Goal: Task Accomplishment & Management: Complete application form

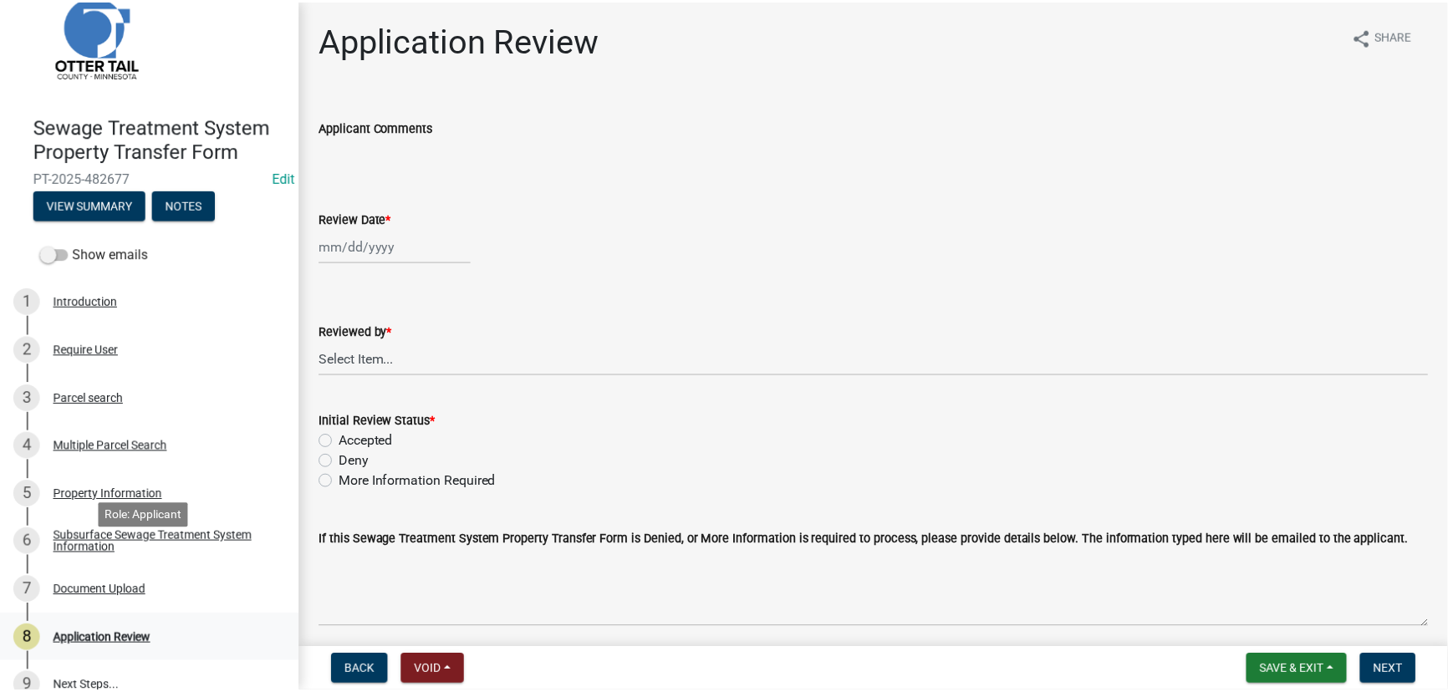
scroll to position [70, 0]
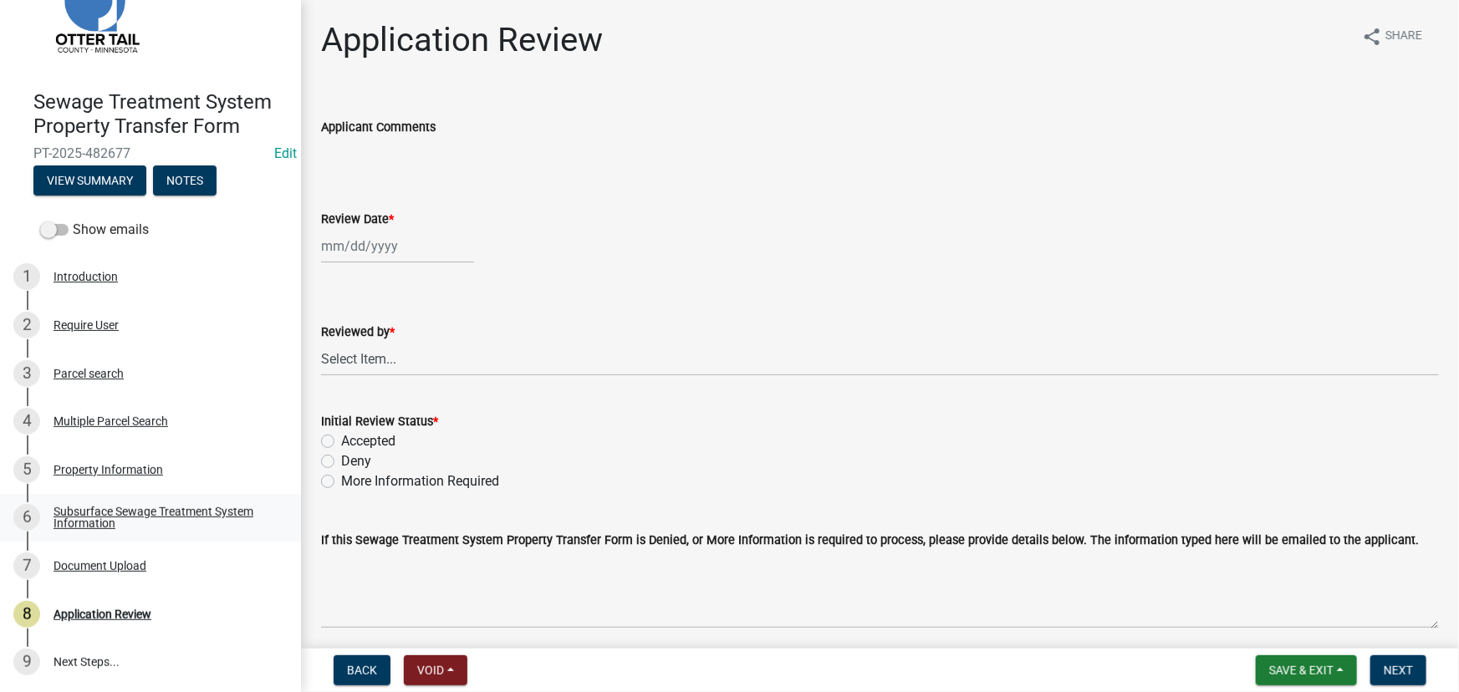
click at [126, 521] on div "Subsurface Sewage Treatment System Information" at bounding box center [164, 517] width 221 height 23
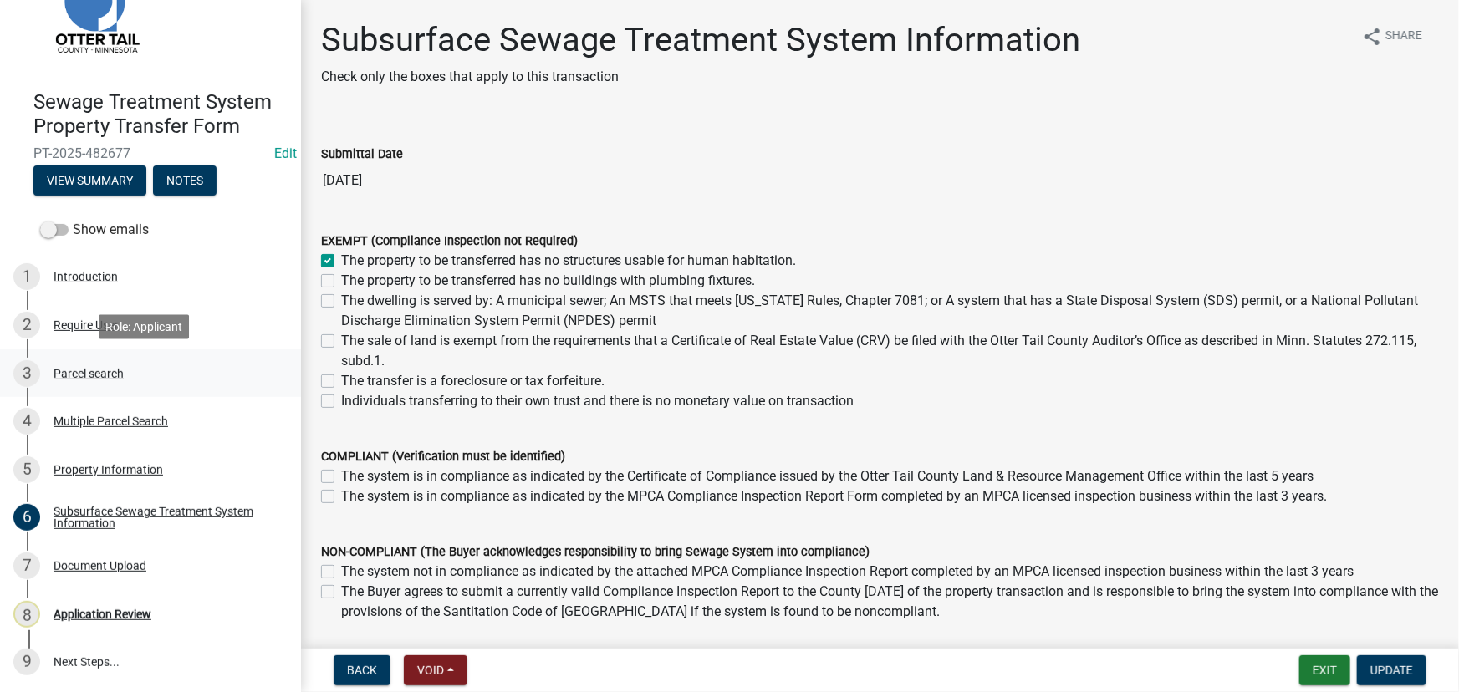
click at [98, 375] on div "Parcel search" at bounding box center [89, 374] width 70 height 12
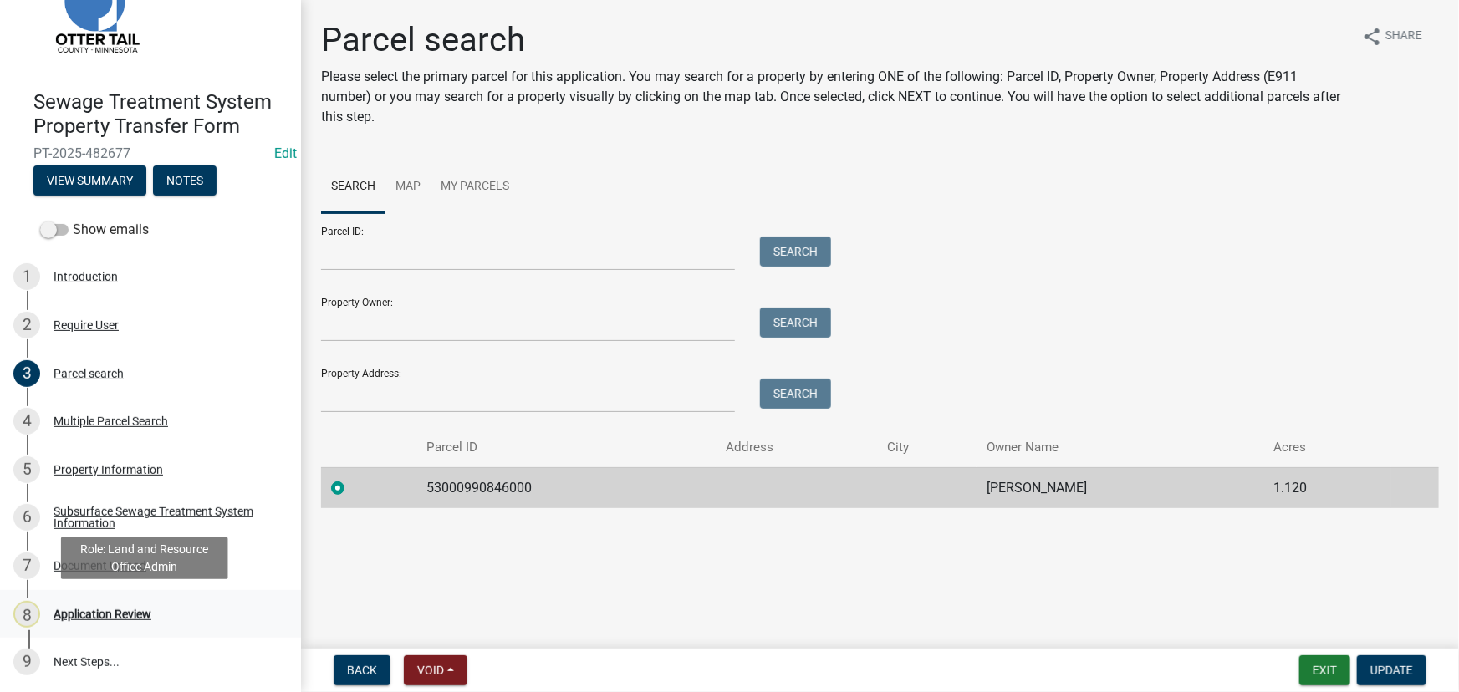
click at [140, 604] on div "8 Application Review" at bounding box center [143, 614] width 261 height 27
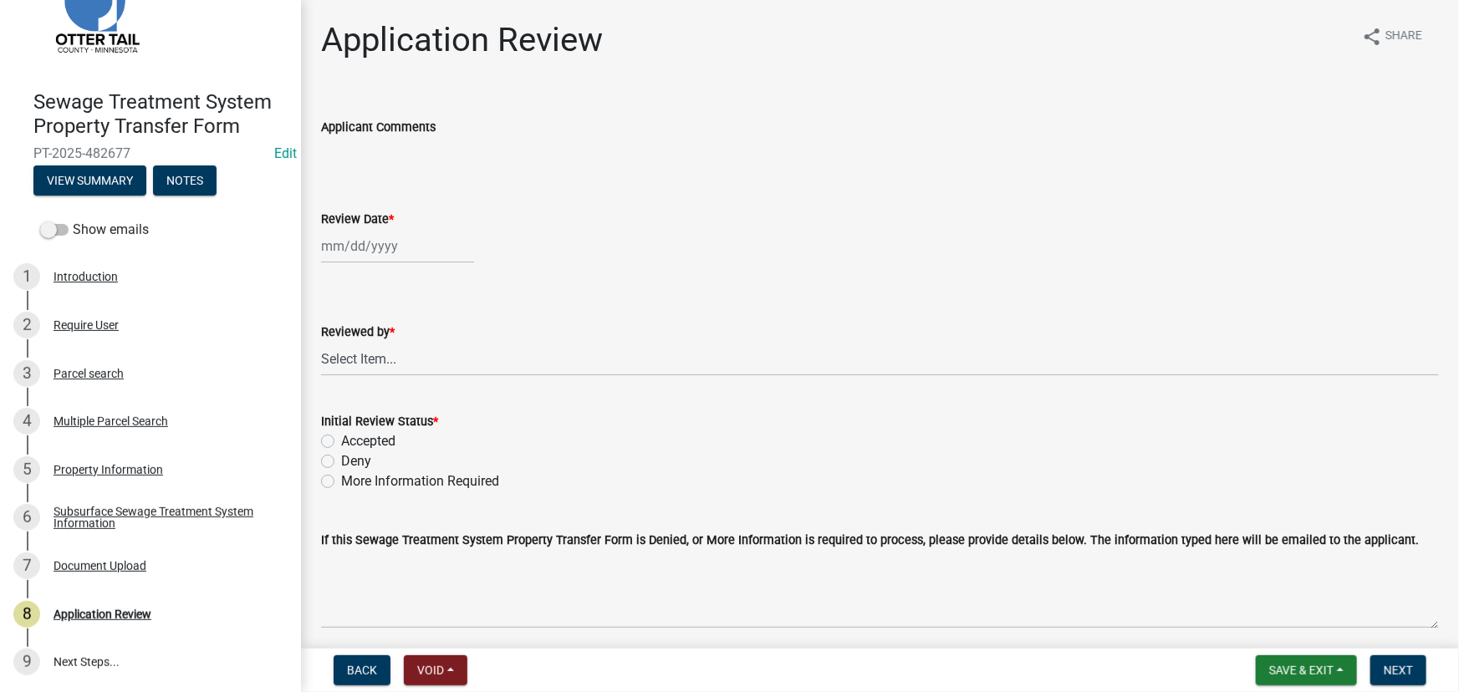
select select "9"
select select "2025"
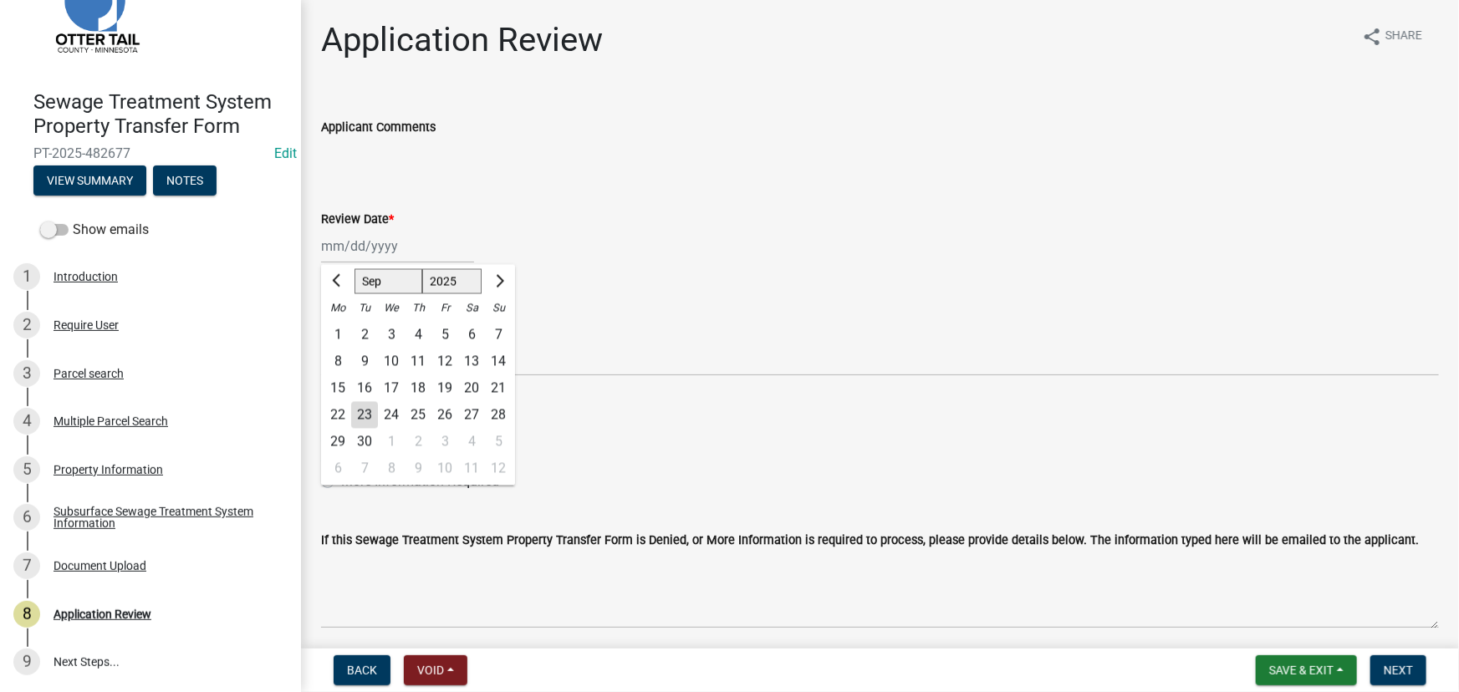
click at [362, 237] on div "Jan Feb Mar Apr May Jun Jul Aug Sep Oct Nov Dec 1525 1526 1527 1528 1529 1530 1…" at bounding box center [397, 246] width 153 height 34
click at [361, 425] on div "23" at bounding box center [364, 415] width 27 height 27
type input "09/23/2025"
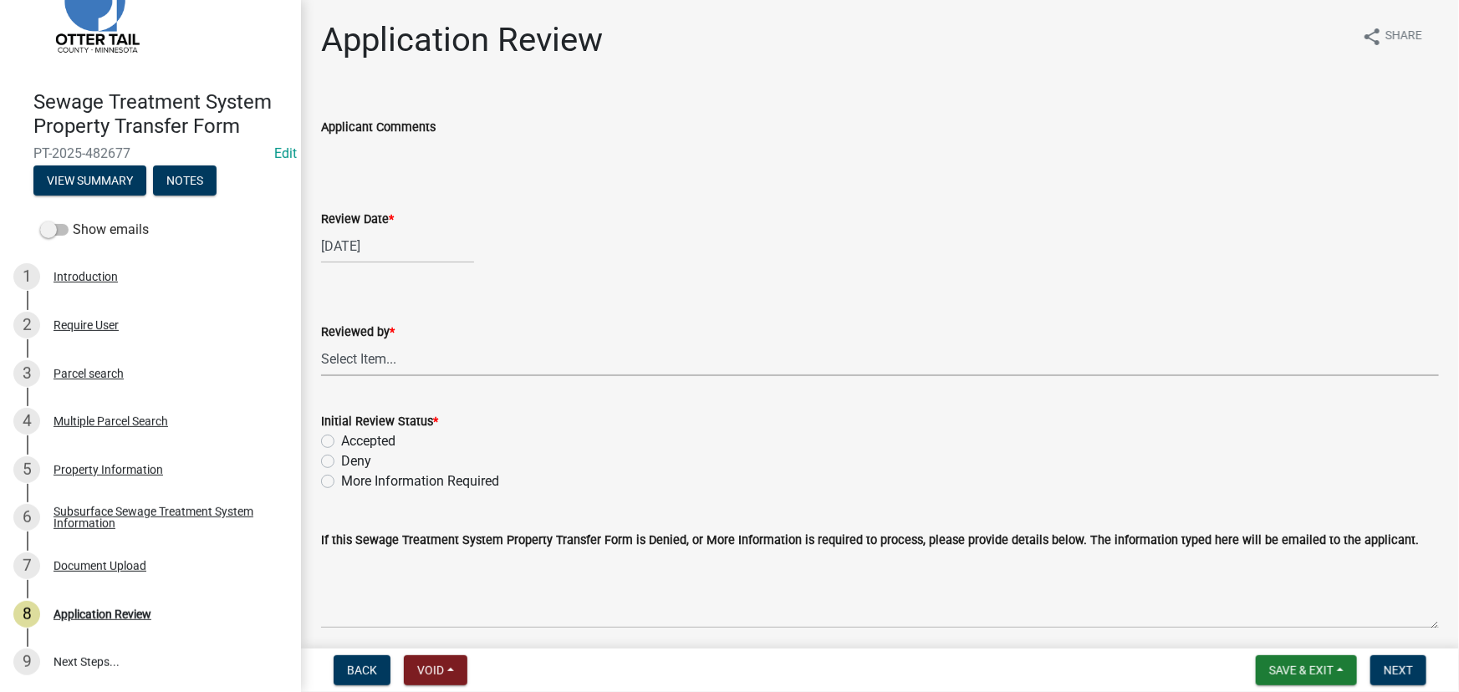
click at [368, 362] on select "Select Item... Alexis Newark Amy Busko Andrea Perales Brittany Tollefson Christ…" at bounding box center [880, 359] width 1118 height 34
click at [321, 342] on select "Select Item... Alexis Newark Amy Busko Andrea Perales Brittany Tollefson Christ…" at bounding box center [880, 359] width 1118 height 34
select select "190fd4c8-42ef-492b-a4a0-a0213555944c"
click at [375, 443] on label "Accepted" at bounding box center [368, 441] width 54 height 20
click at [352, 442] on input "Accepted" at bounding box center [346, 436] width 11 height 11
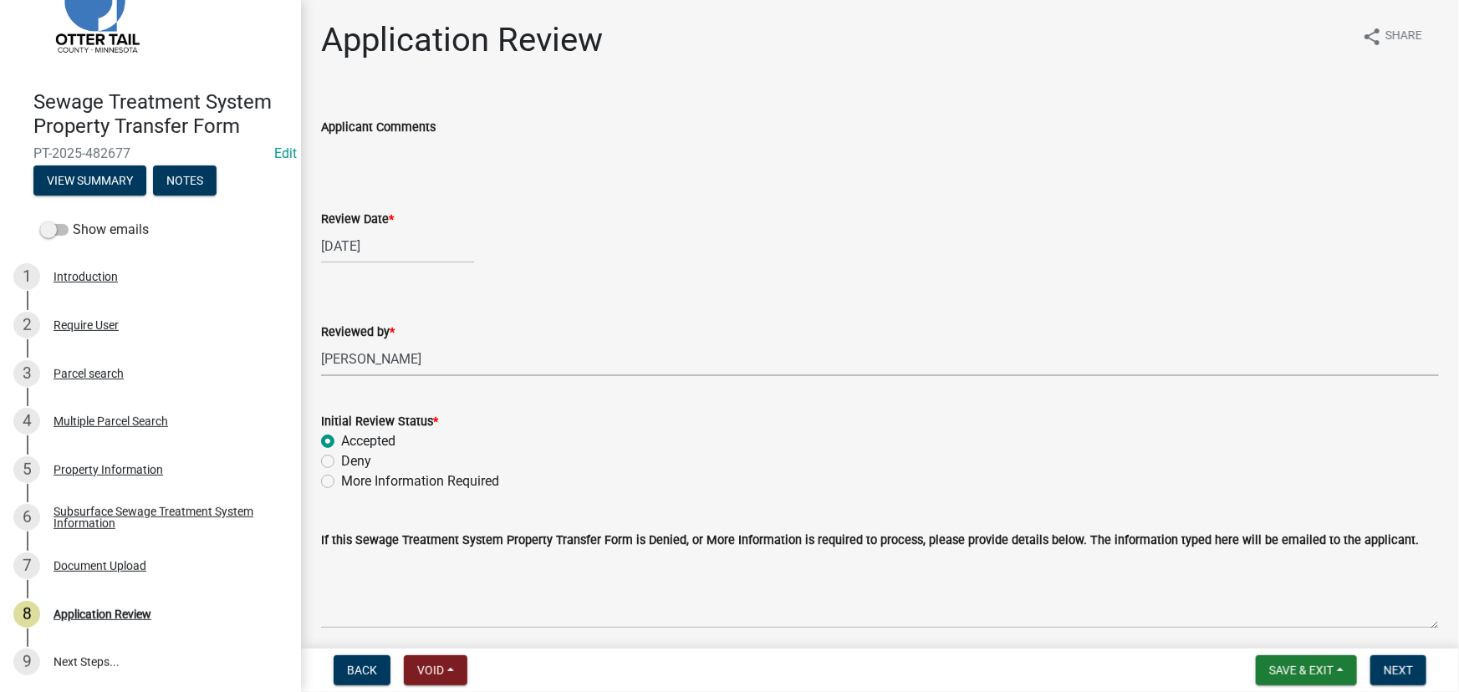
radio input "true"
click at [1385, 664] on span "Next" at bounding box center [1398, 670] width 29 height 13
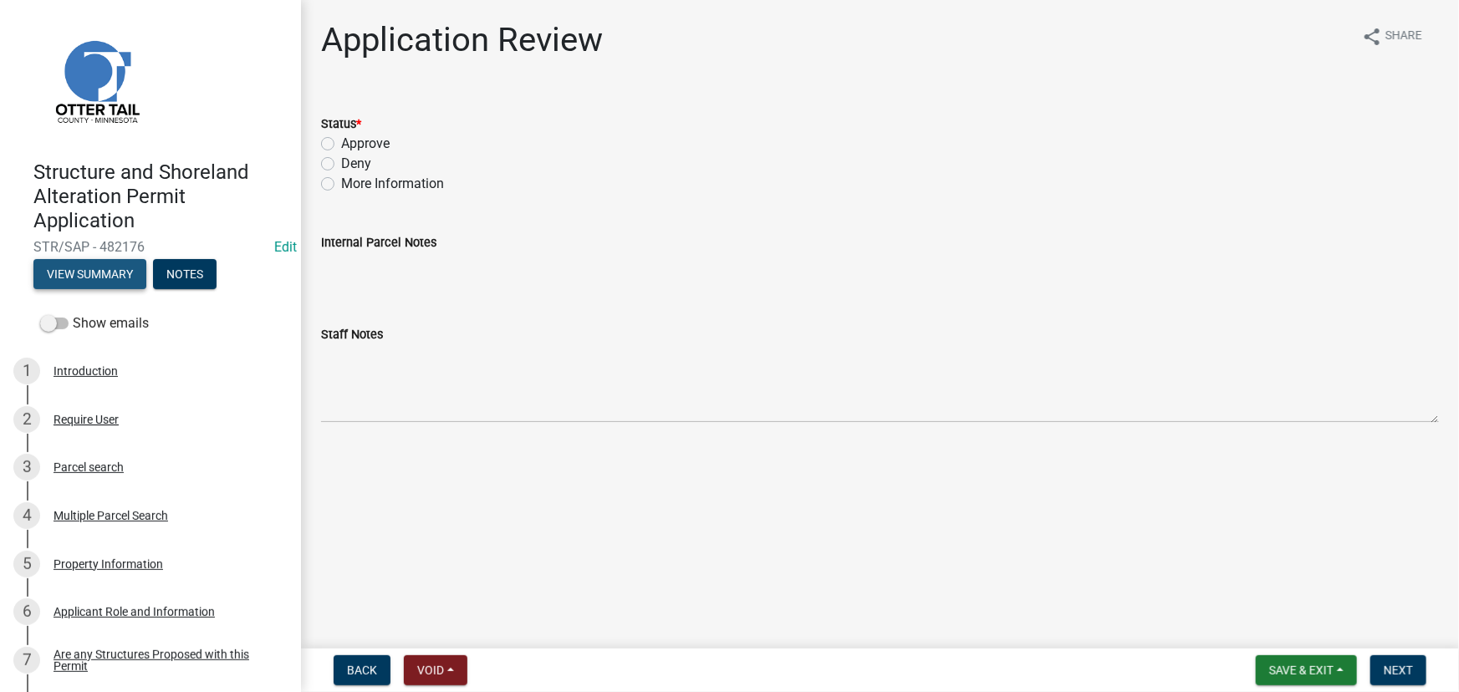
click at [84, 262] on button "View Summary" at bounding box center [89, 274] width 113 height 30
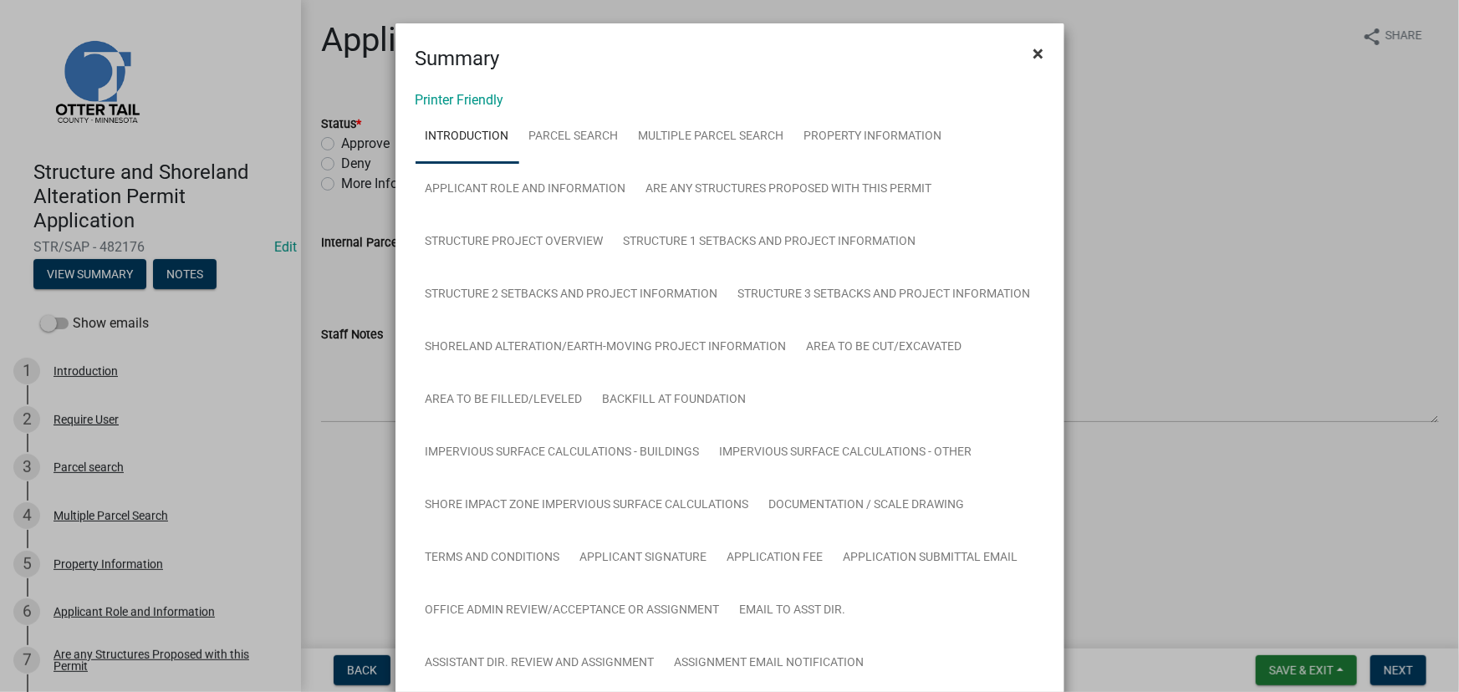
click at [1037, 54] on span "×" at bounding box center [1038, 53] width 11 height 23
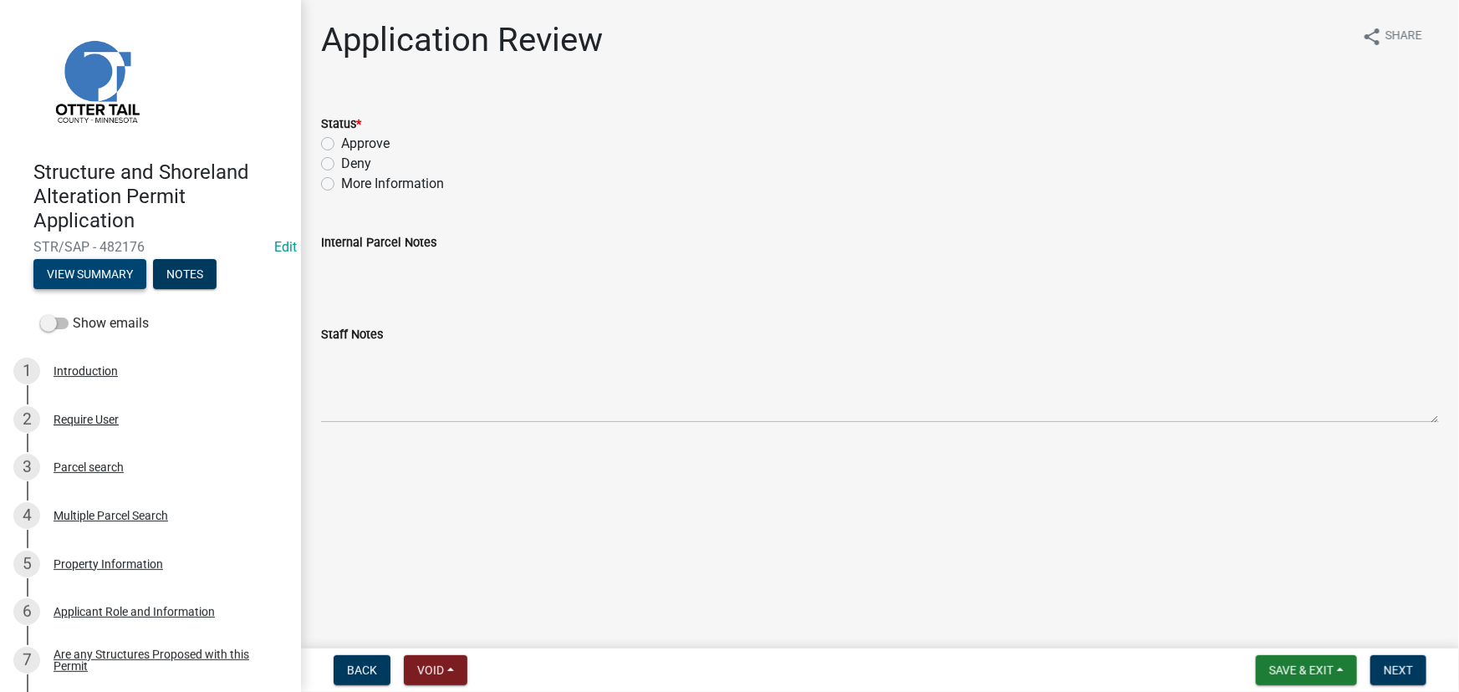
click at [102, 276] on button "View Summary" at bounding box center [89, 274] width 113 height 30
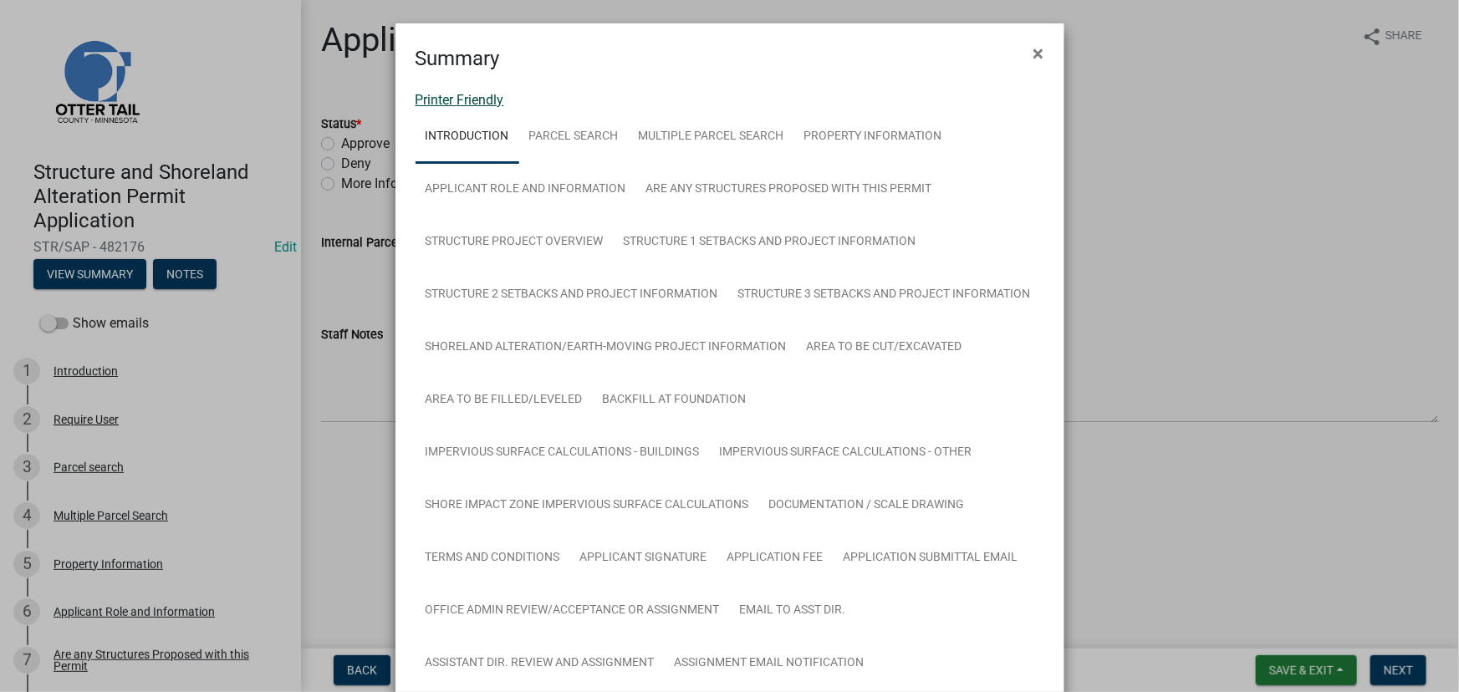
click at [482, 97] on link "Printer Friendly" at bounding box center [460, 100] width 89 height 16
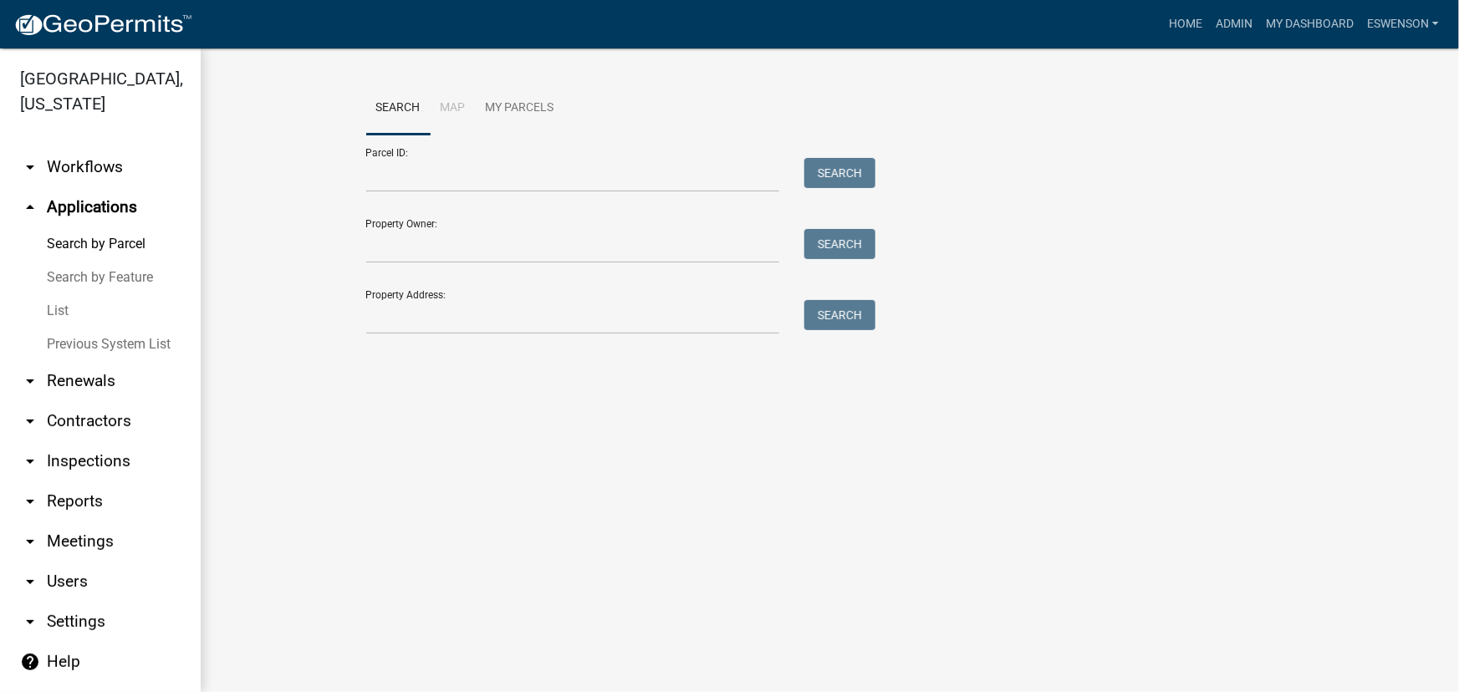
click at [446, 193] on form "Parcel ID: Search Property Owner: Search Property Address: Search" at bounding box center [617, 235] width 502 height 200
drag, startPoint x: 456, startPoint y: 179, endPoint x: 586, endPoint y: 219, distance: 136.5
click at [477, 188] on input "Parcel ID:" at bounding box center [573, 175] width 414 height 34
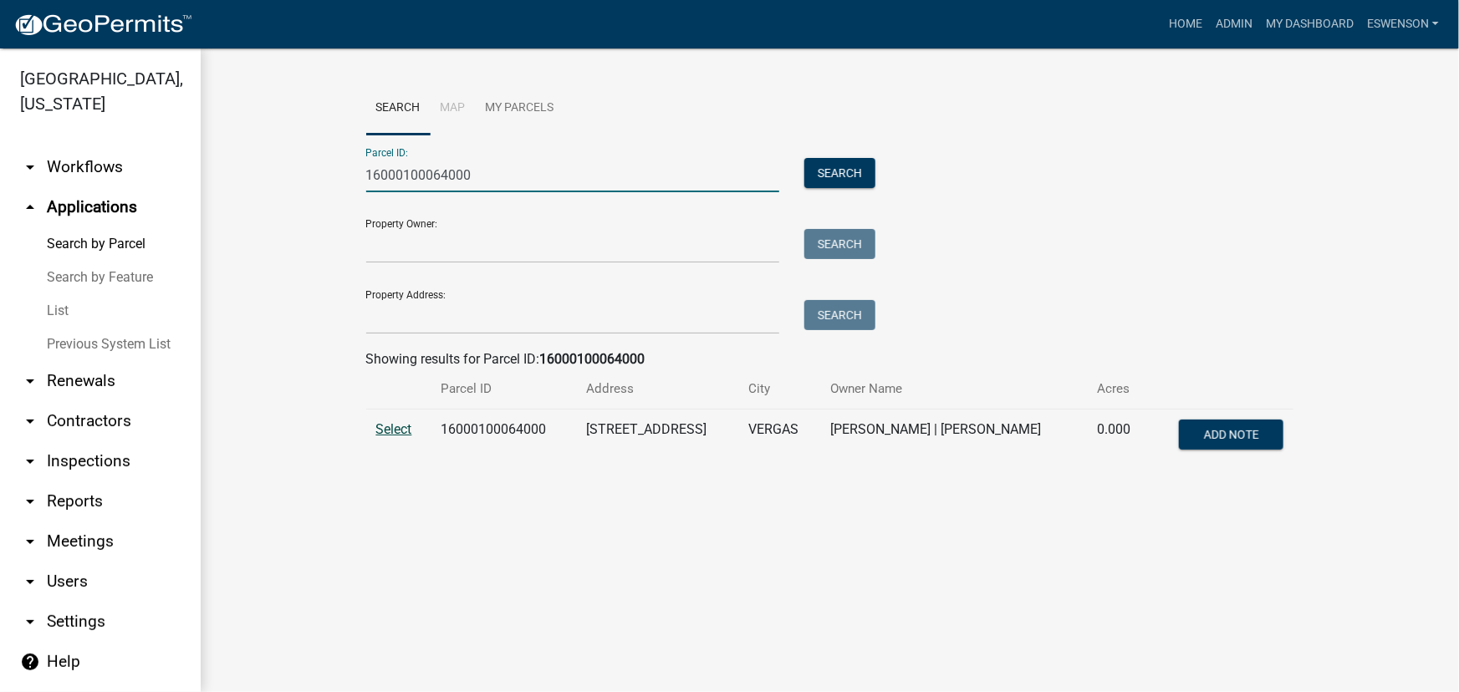
type input "16000100064000"
click at [400, 422] on span "Select" at bounding box center [394, 429] width 36 height 16
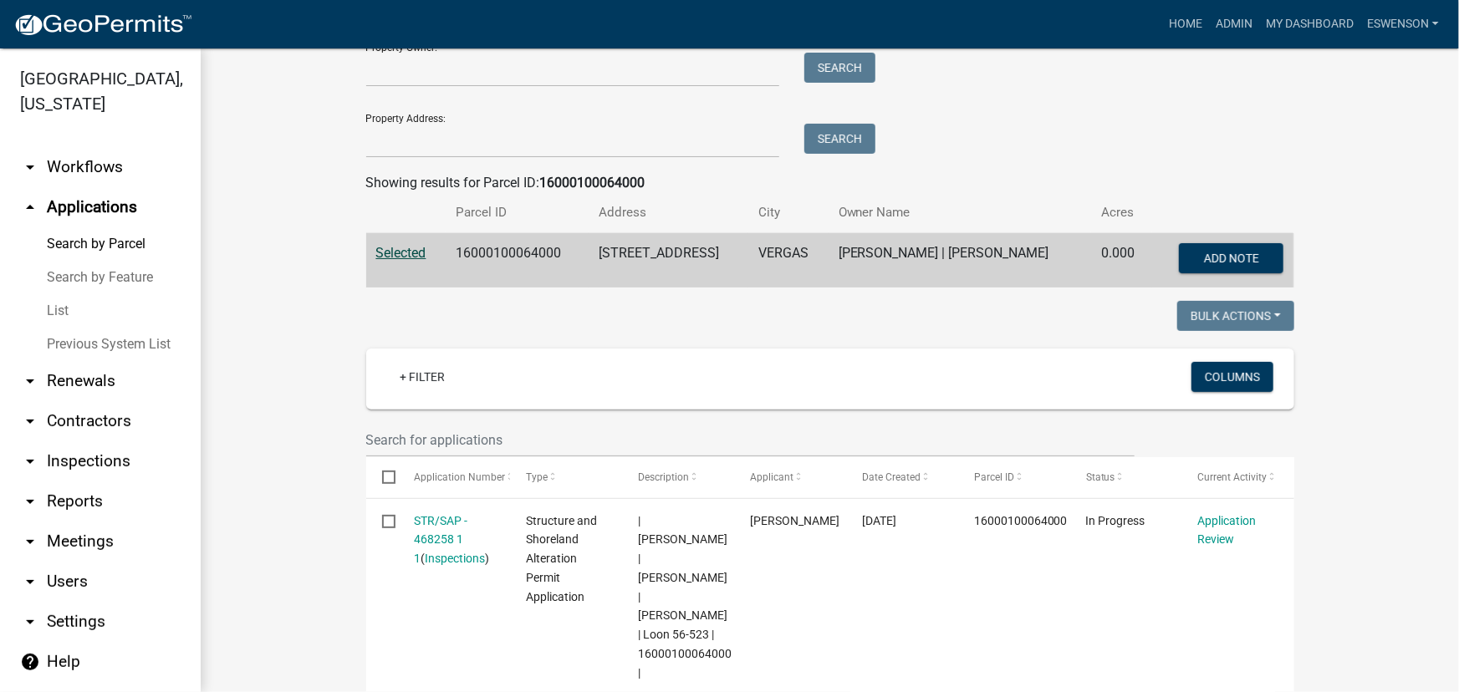
scroll to position [532, 0]
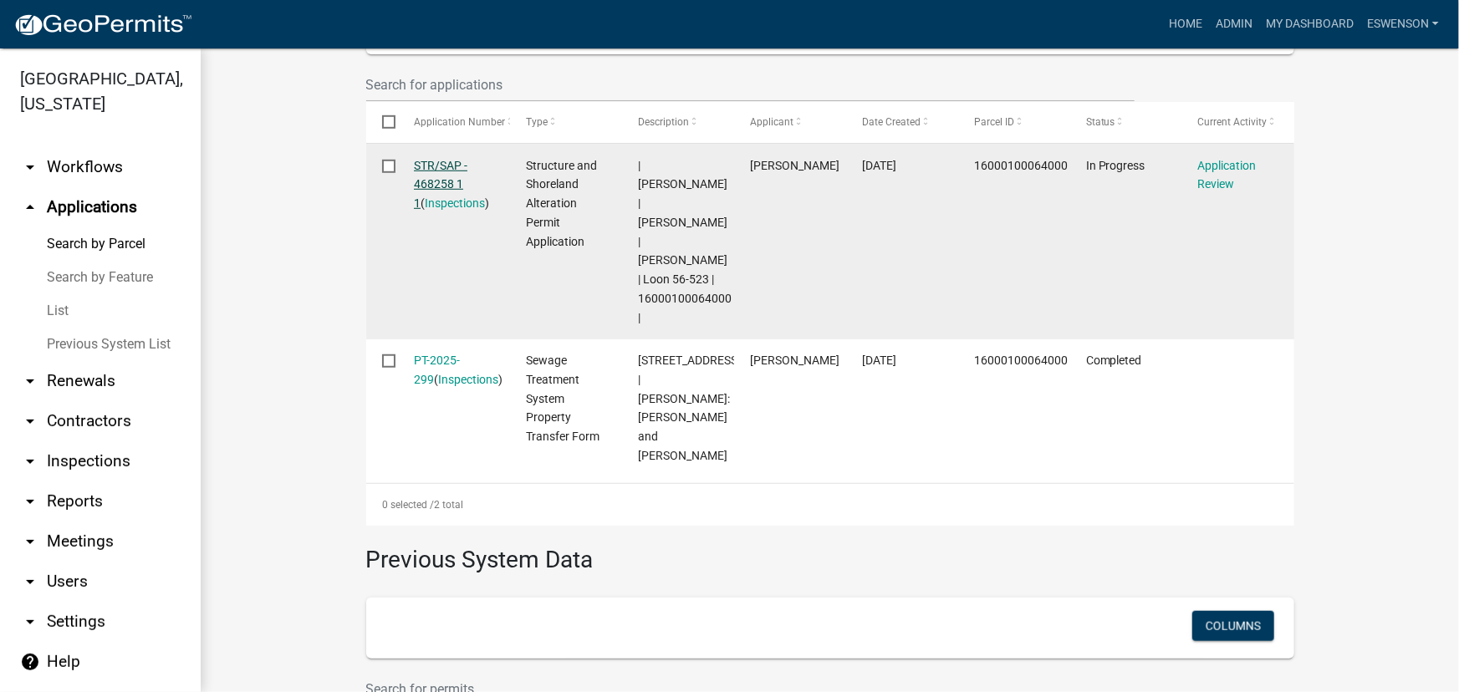
click at [431, 179] on link "STR/SAP - 468258 1 1" at bounding box center [441, 185] width 54 height 52
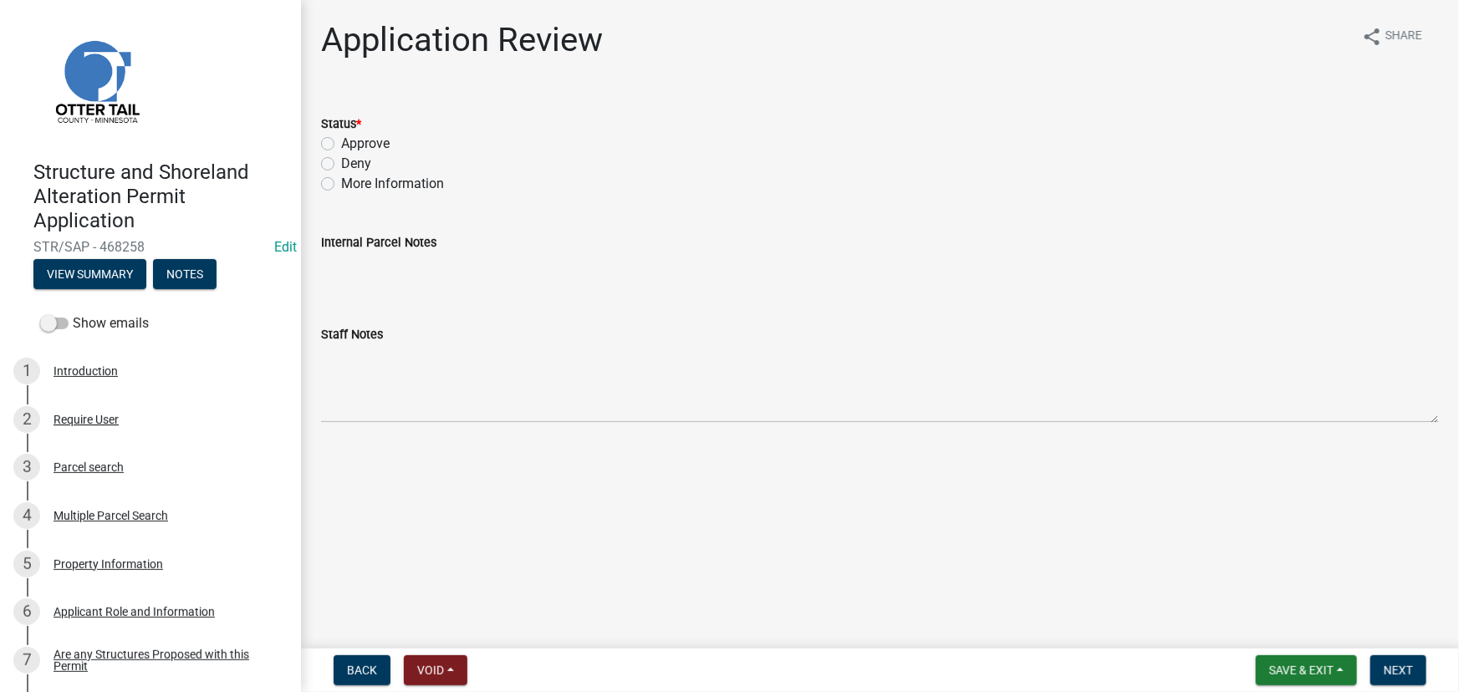
click at [367, 140] on label "Approve" at bounding box center [365, 144] width 48 height 20
click at [352, 140] on input "Approve" at bounding box center [346, 139] width 11 height 11
radio input "true"
click at [1410, 677] on span "Next" at bounding box center [1398, 670] width 29 height 13
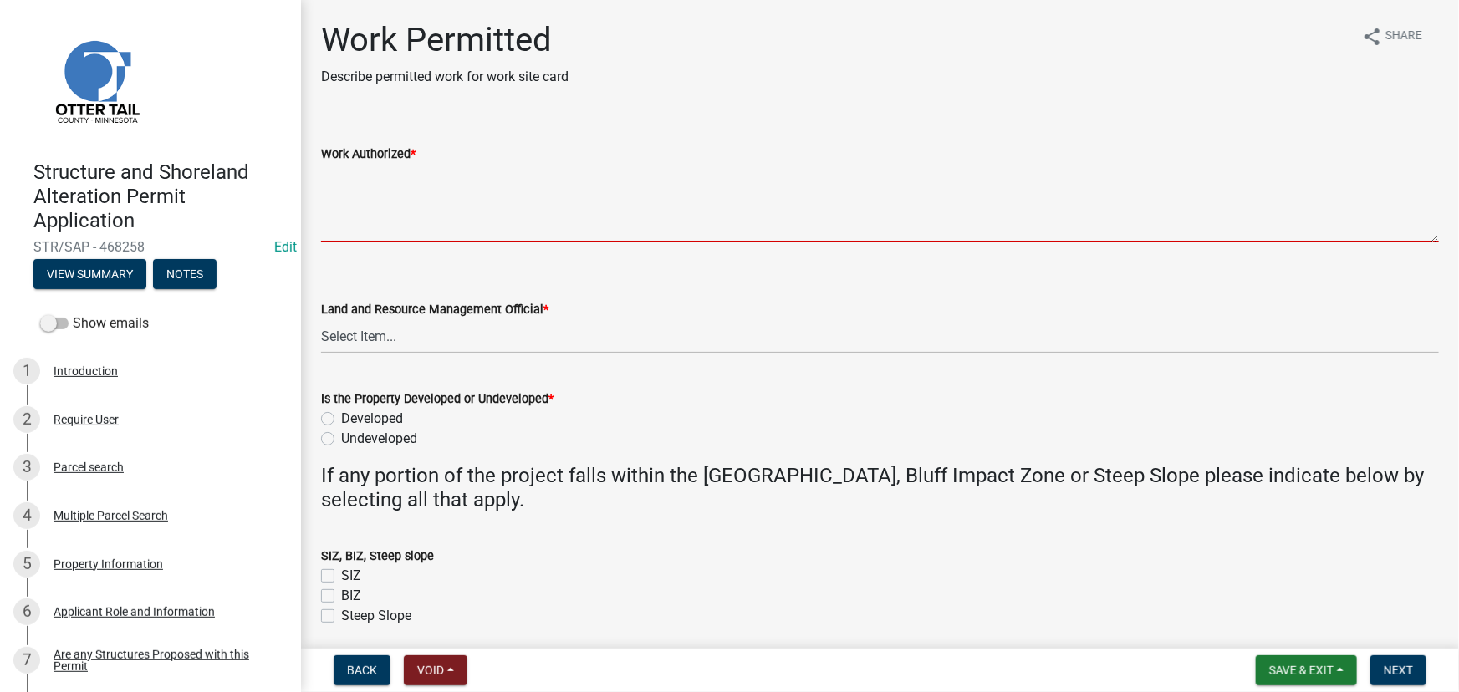
click at [468, 231] on textarea "Work Authorized *" at bounding box center [880, 203] width 1118 height 79
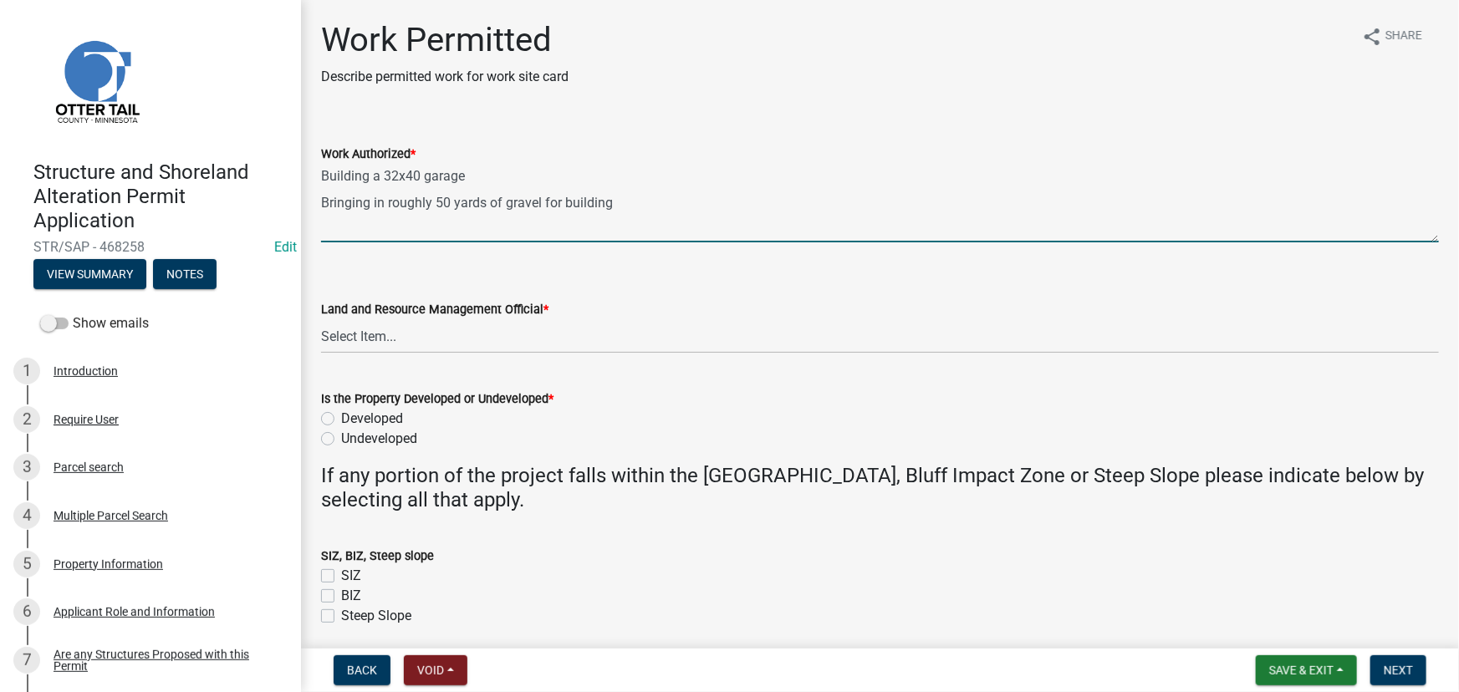
click at [403, 228] on textarea "Building a 32x40 garage Bringing in roughly 50 yards of gravel for building" at bounding box center [880, 203] width 1118 height 79
paste textarea "All setbacks and impervious surface requirements to be met. Top dress, seed and…"
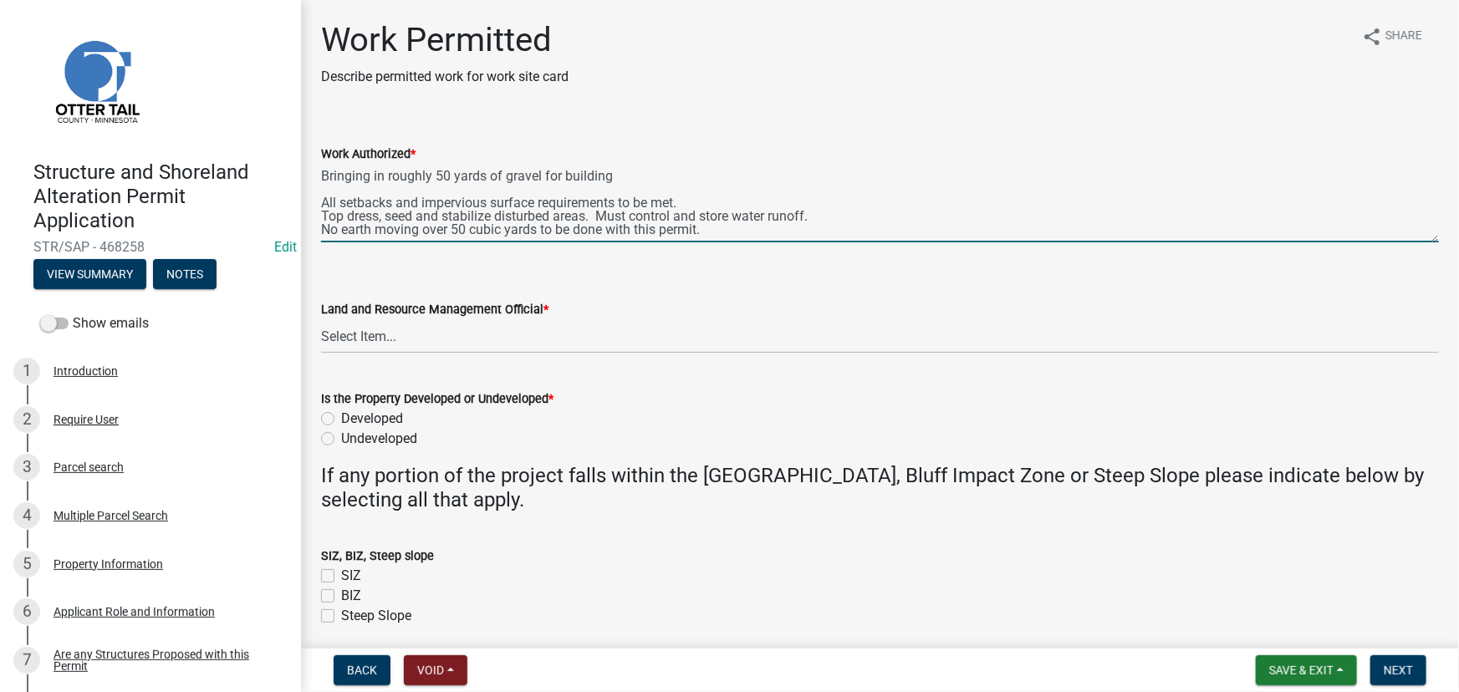
scroll to position [40, 0]
click at [712, 196] on textarea "Building a 32x40 garage Bringing in roughly 50 yards of gravel for building All…" at bounding box center [880, 203] width 1118 height 79
click at [718, 217] on textarea "Building a 32x40 garage Bringing in roughly 50 yards of gravel for building All…" at bounding box center [880, 203] width 1118 height 79
click at [846, 209] on textarea "Building a 32x40 garage Bringing in roughly 50 yards of gravel for building All…" at bounding box center [880, 203] width 1118 height 79
click at [834, 186] on textarea "Building a 32x40 garage Bringing in roughly 50 yards of gravel for building All…" at bounding box center [880, 203] width 1118 height 79
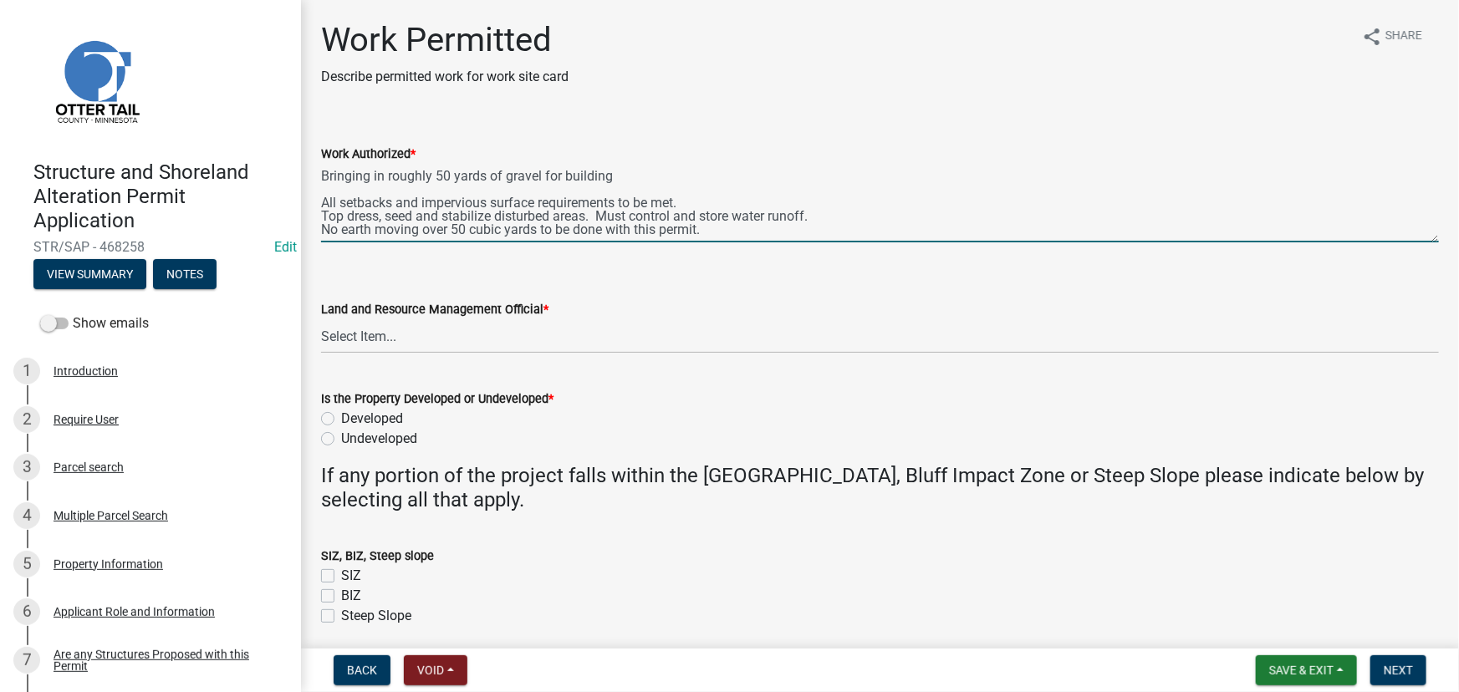
click at [837, 202] on textarea "Building a 32x40 garage Bringing in roughly 50 yards of gravel for building All…" at bounding box center [880, 203] width 1118 height 79
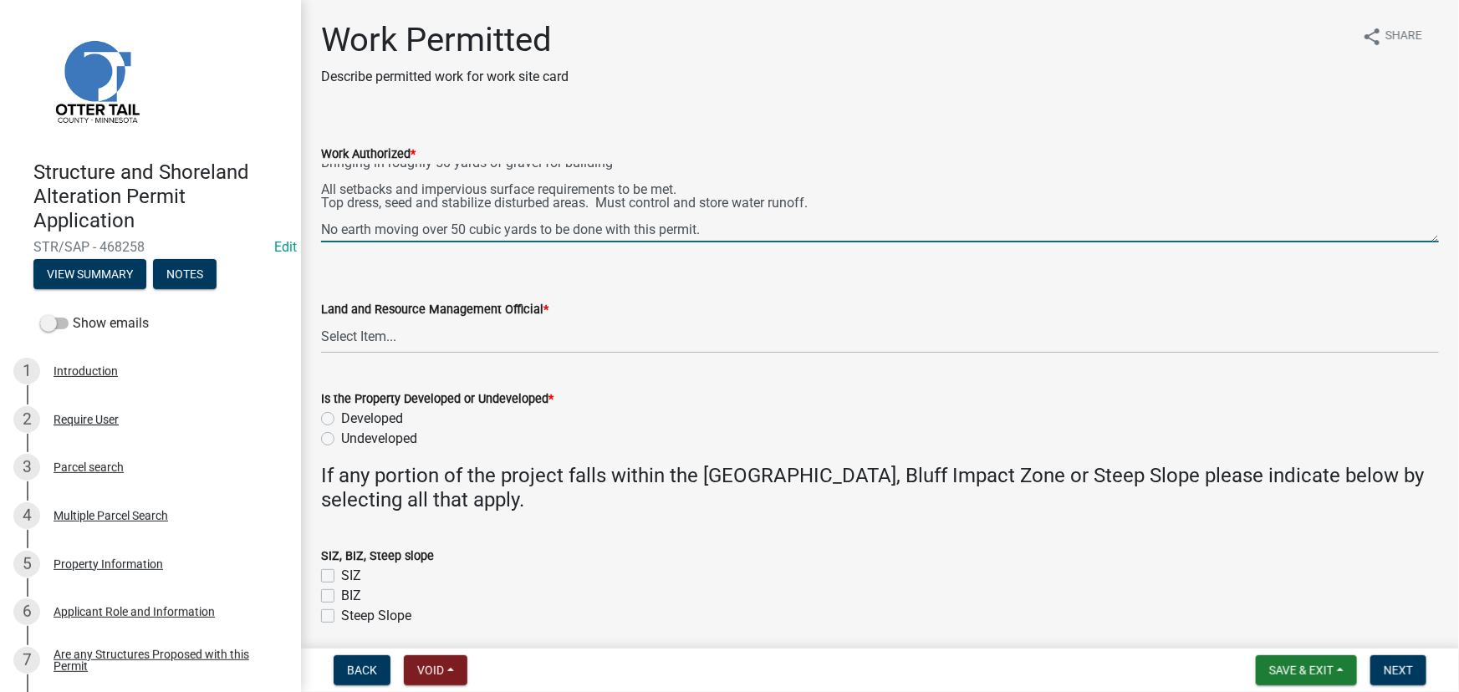
scroll to position [53, 0]
click at [442, 226] on textarea "Building a 32x40 garage Bringing in roughly 50 yards of gravel for building All…" at bounding box center [880, 203] width 1118 height 79
type textarea "Building a 32x40 garage Bringing in roughly 50 yards of gravel for building All…"
click at [413, 342] on select "Select Item... [PERSON_NAME] [PERSON_NAME] [PERSON_NAME] [PERSON_NAME] [PERSON_…" at bounding box center [880, 336] width 1118 height 34
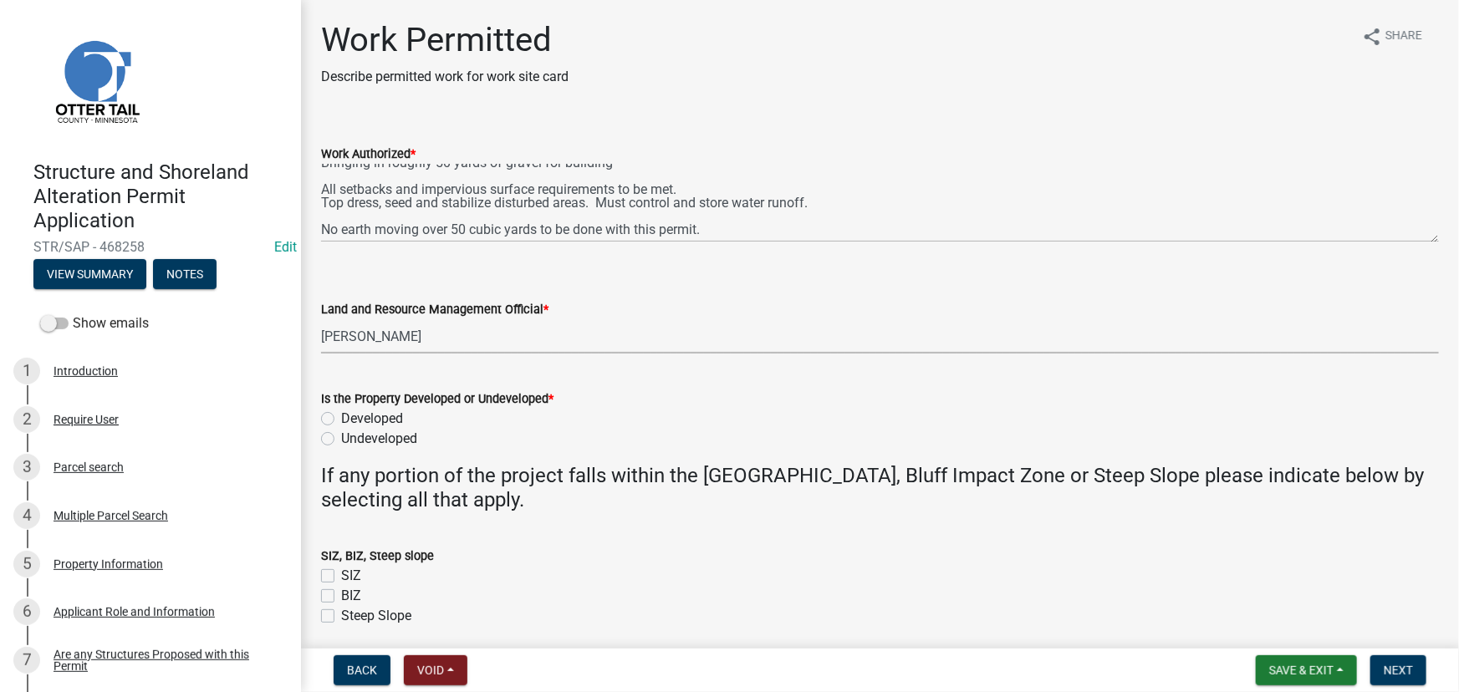
click at [321, 319] on select "Select Item... [PERSON_NAME] [PERSON_NAME] [PERSON_NAME] [PERSON_NAME] [PERSON_…" at bounding box center [880, 336] width 1118 height 34
select select "190fd4c8-42ef-492b-a4a0-a0213555944c"
click at [398, 415] on label "Developed" at bounding box center [372, 419] width 62 height 20
click at [352, 415] on input "Developed" at bounding box center [346, 414] width 11 height 11
radio input "true"
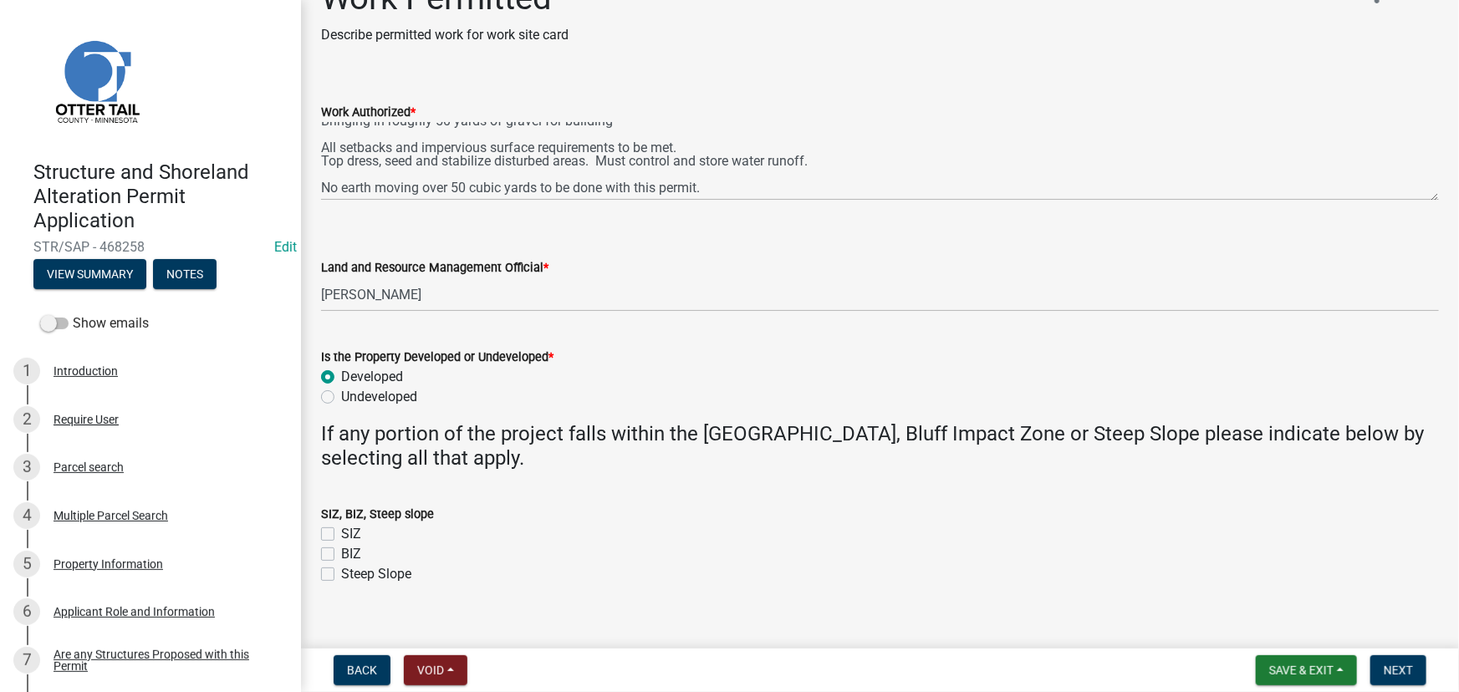
scroll to position [64, 0]
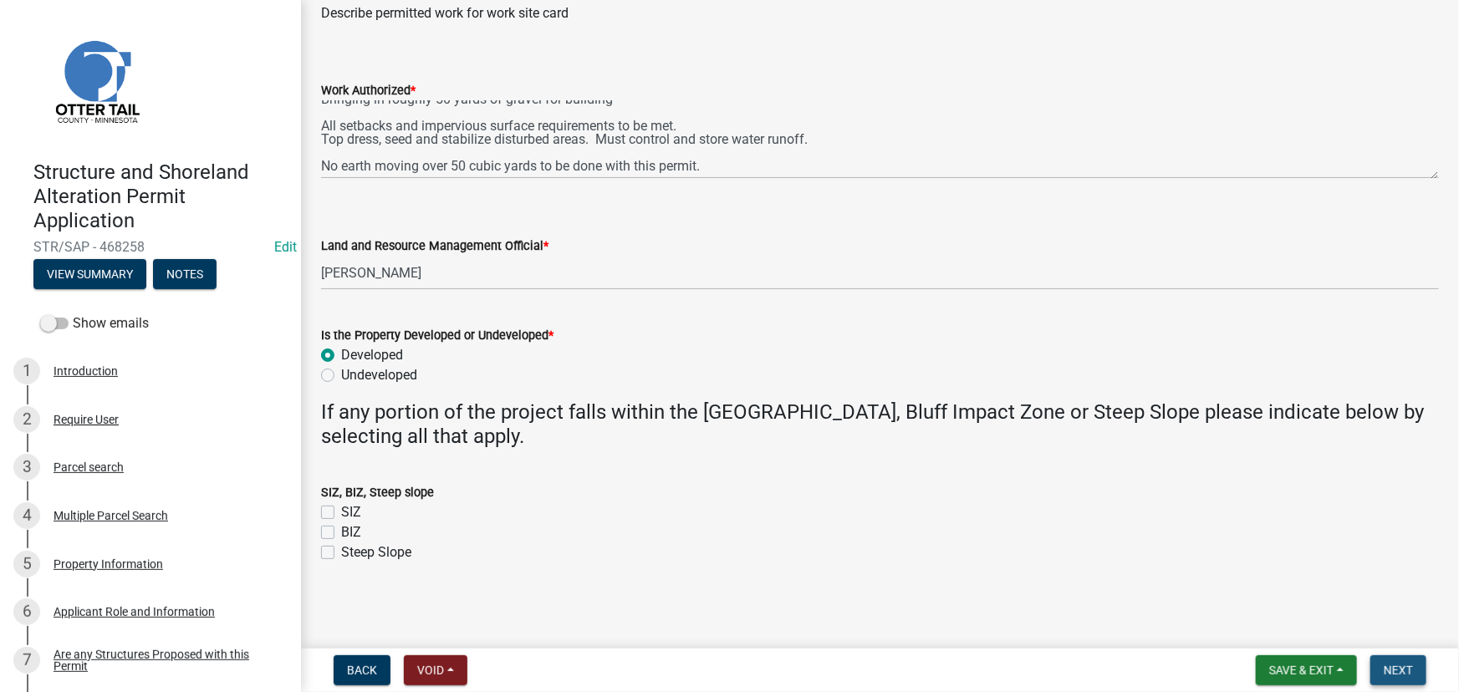
click at [1393, 671] on span "Next" at bounding box center [1398, 670] width 29 height 13
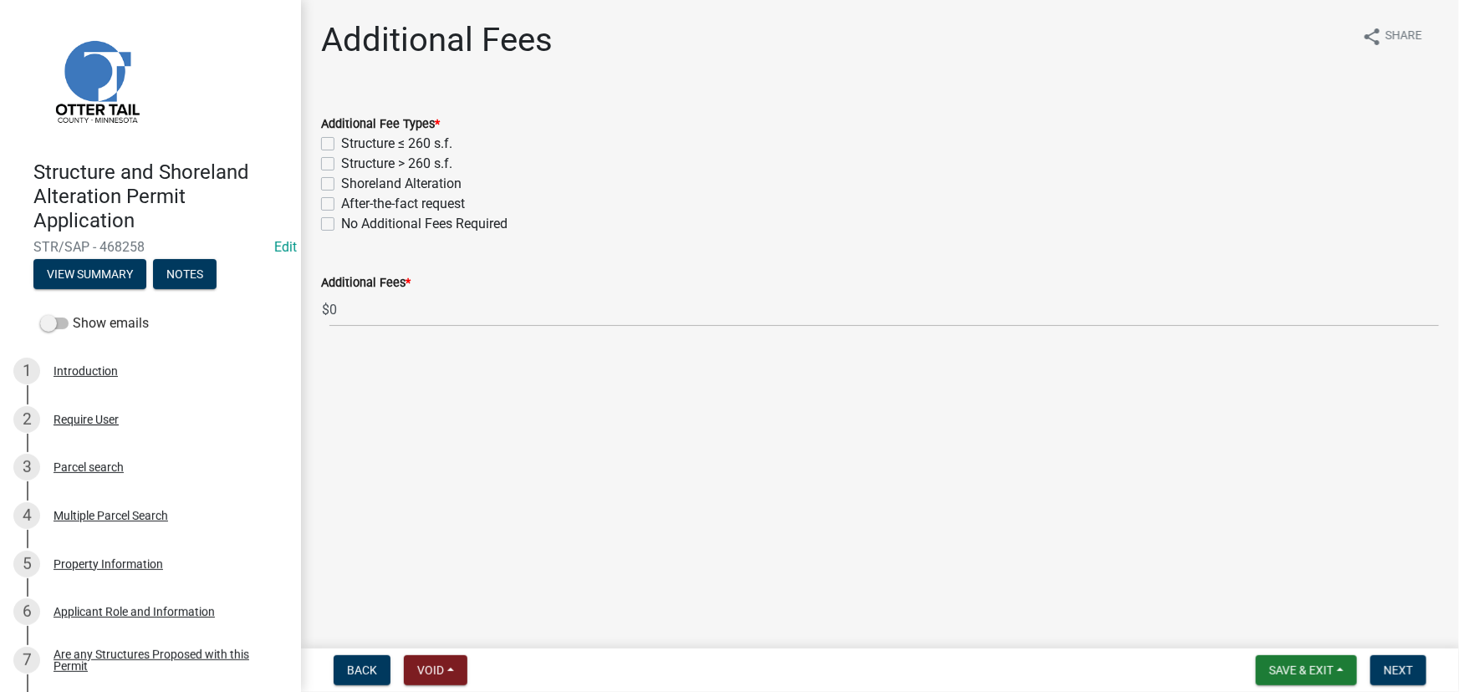
click at [426, 160] on label "Structure > 260 s.f." at bounding box center [396, 164] width 111 height 20
click at [352, 160] on input "Structure > 260 s.f." at bounding box center [346, 159] width 11 height 11
checkbox input "true"
checkbox input "false"
checkbox input "true"
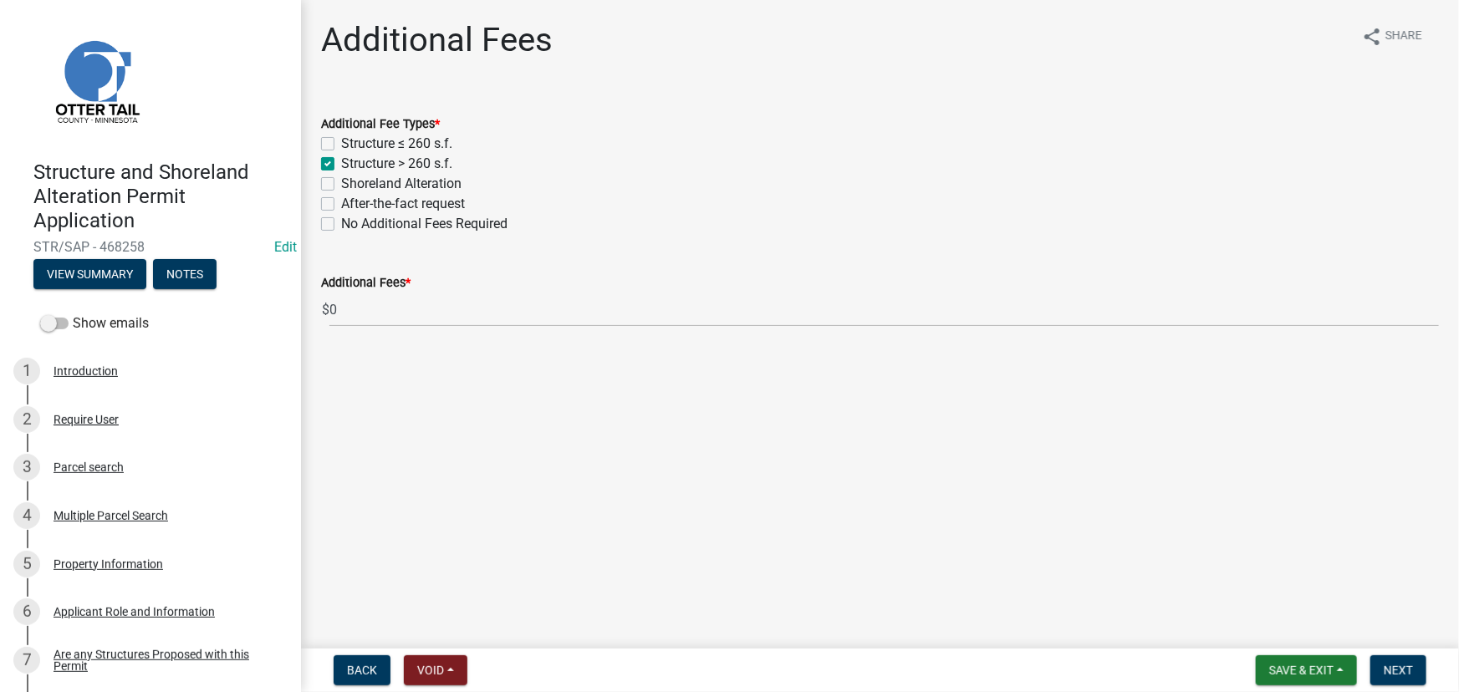
checkbox input "false"
click at [1400, 671] on span "Next" at bounding box center [1398, 670] width 29 height 13
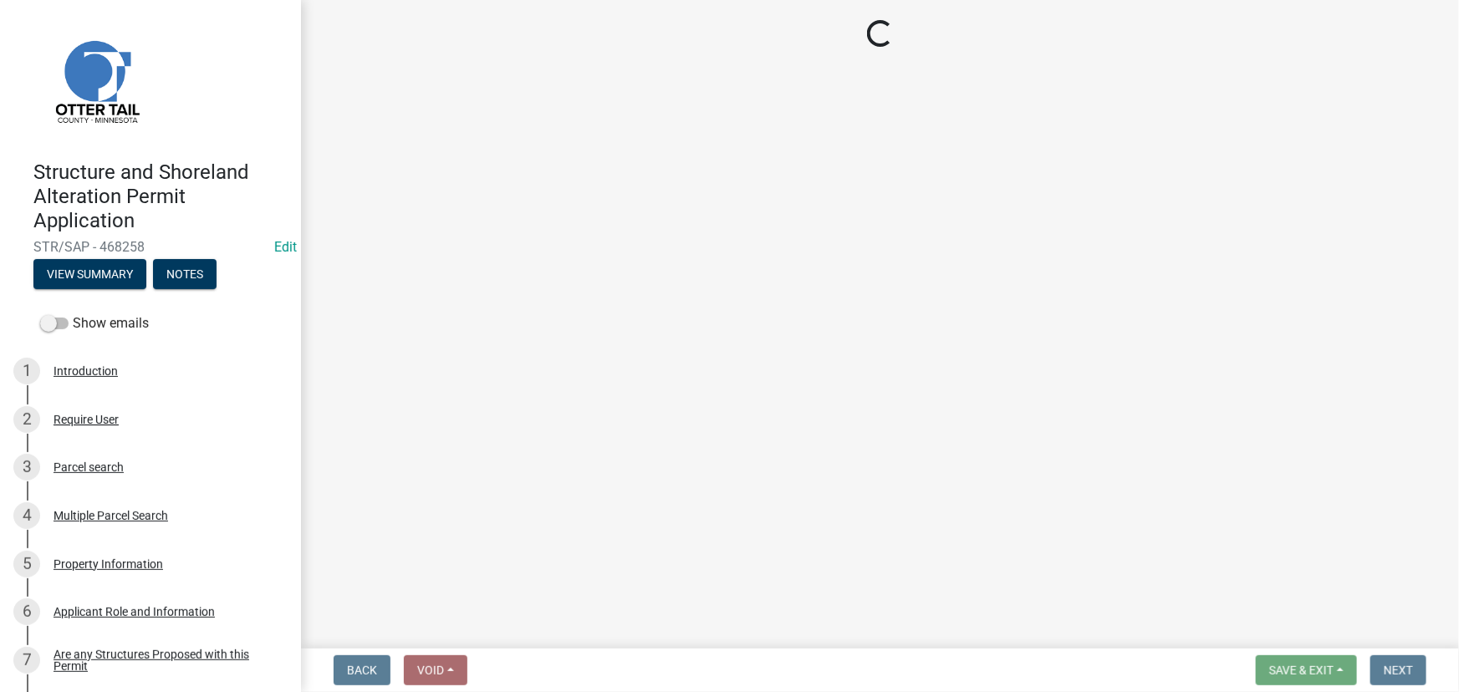
select select "3: 3"
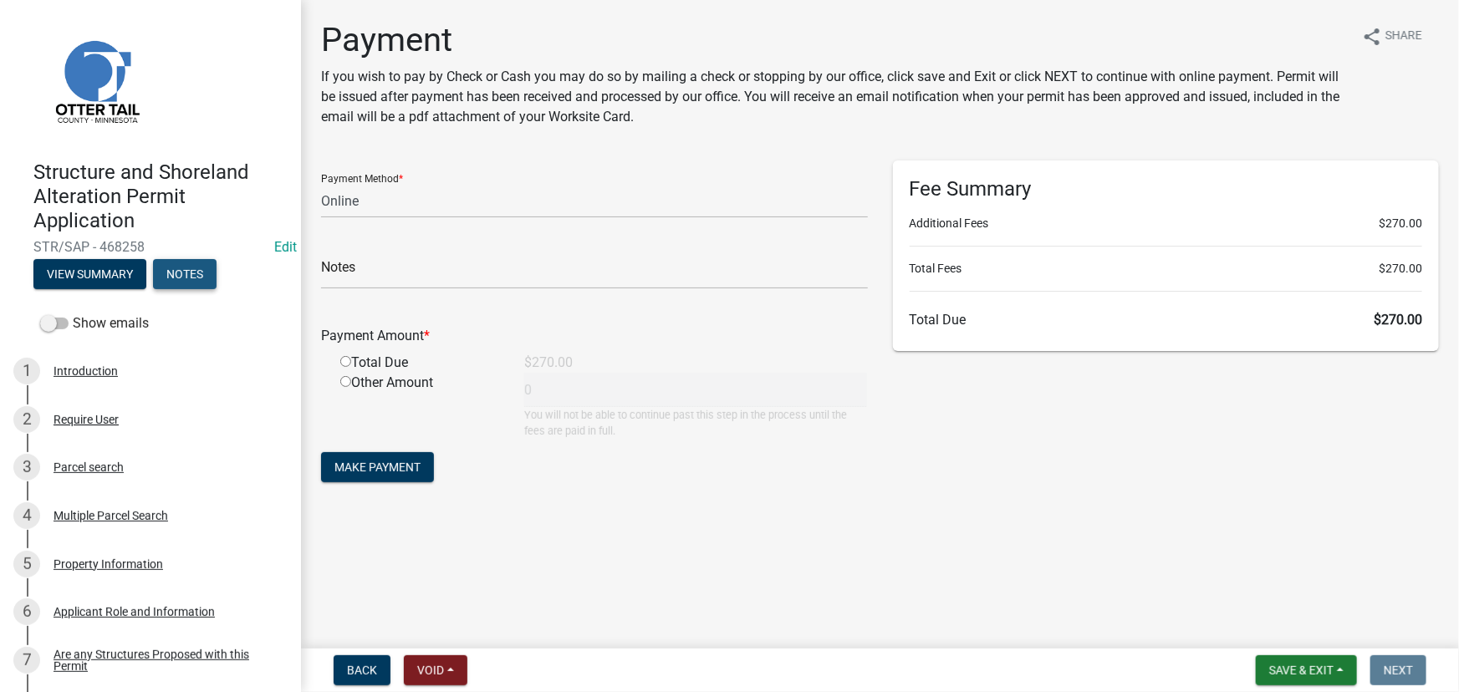
click at [185, 274] on button "Notes" at bounding box center [185, 274] width 64 height 30
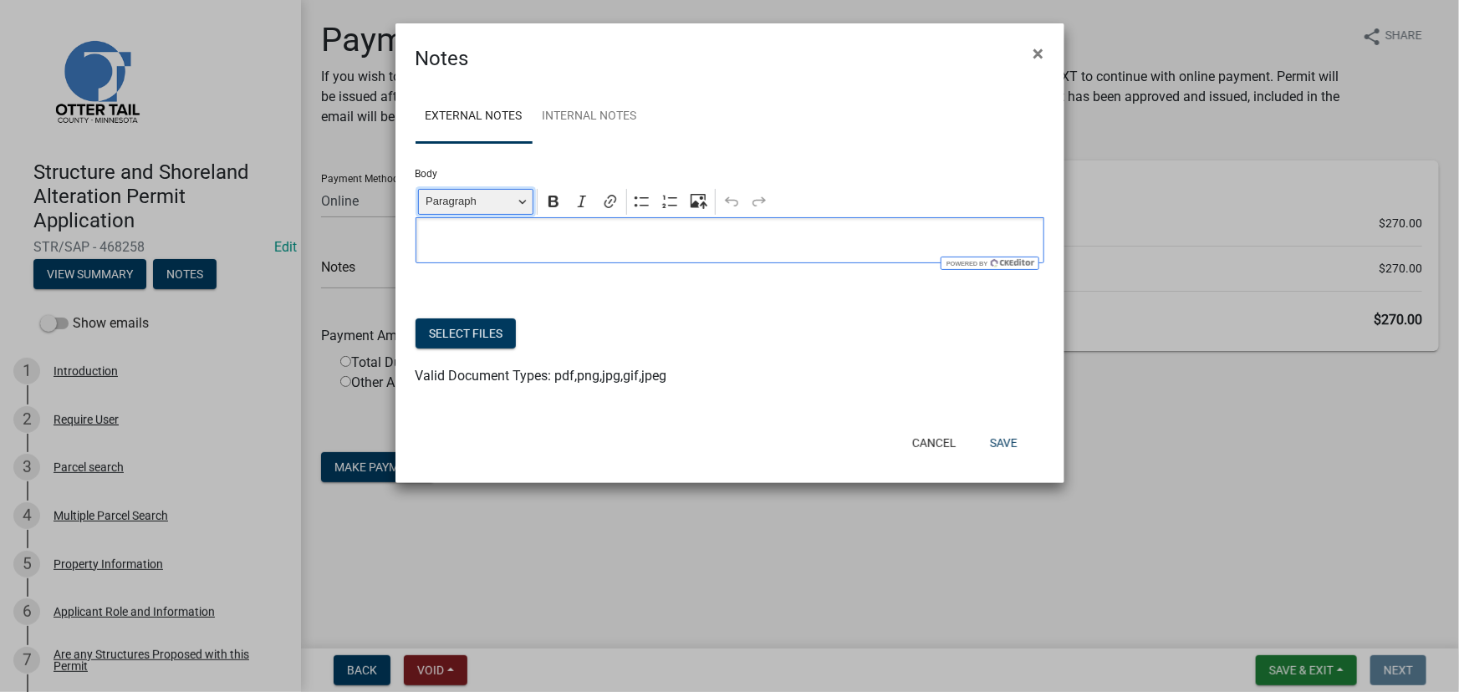
click at [493, 212] on span "Paragraph" at bounding box center [469, 201] width 87 height 20
click at [707, 246] on p "Editor editing area: main. Press Alt+0 for help." at bounding box center [729, 241] width 611 height 20
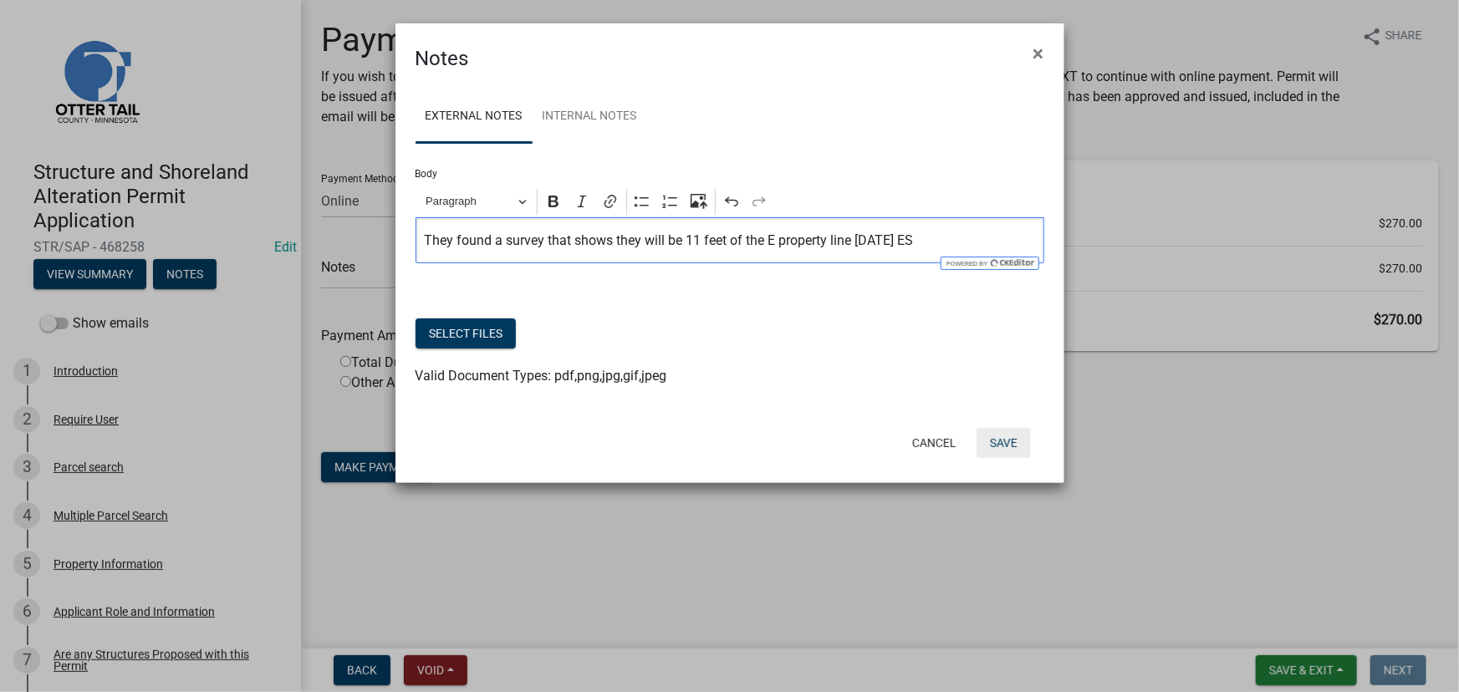
click at [1014, 442] on button "Save" at bounding box center [1004, 443] width 54 height 30
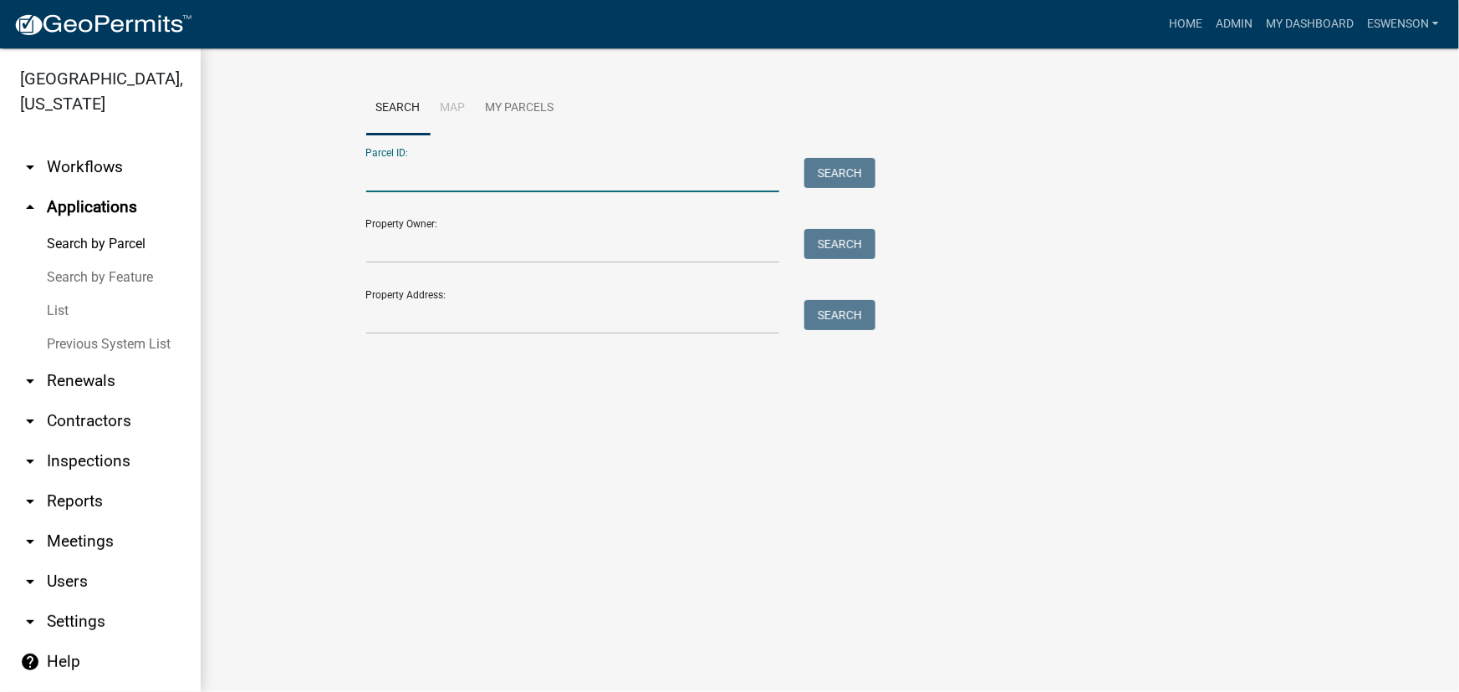
paste input "22000110089004"
type input "22000110089004"
click at [858, 165] on button "Search" at bounding box center [839, 173] width 71 height 30
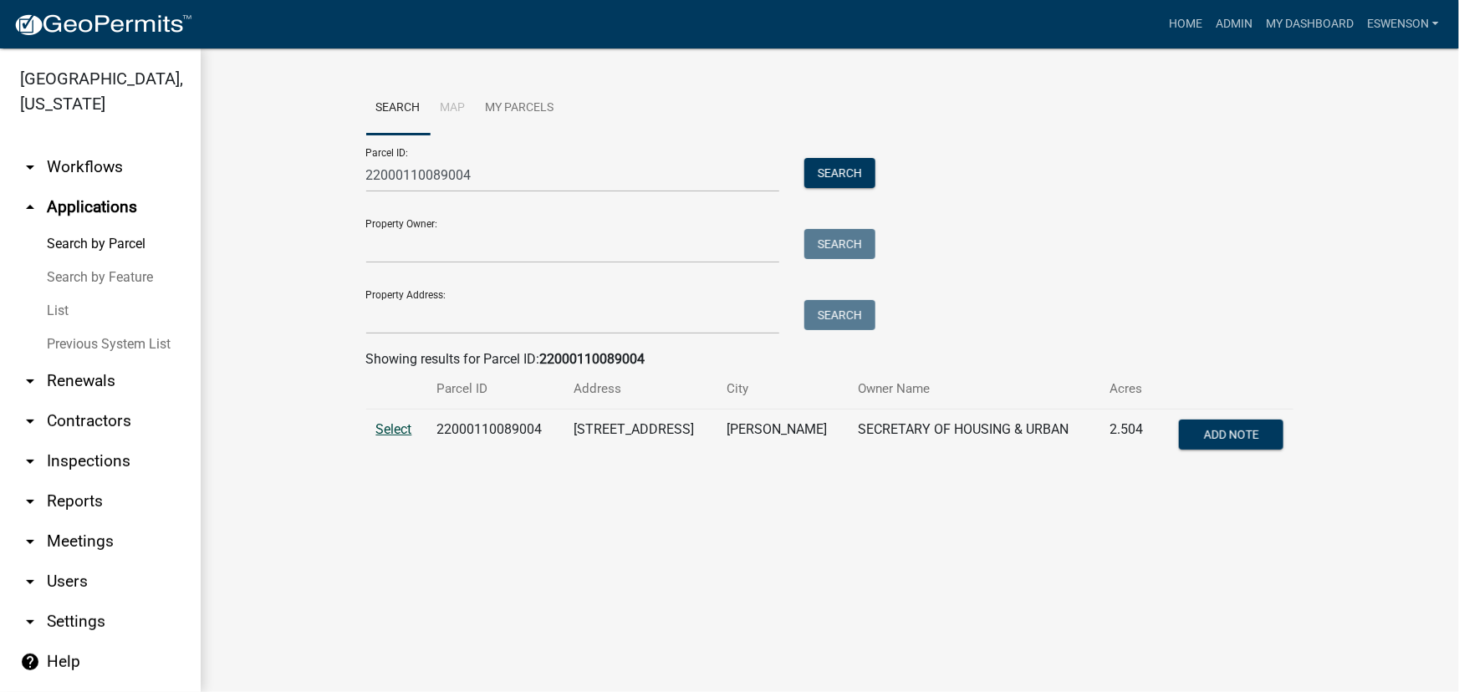
click at [401, 426] on span "Select" at bounding box center [394, 429] width 36 height 16
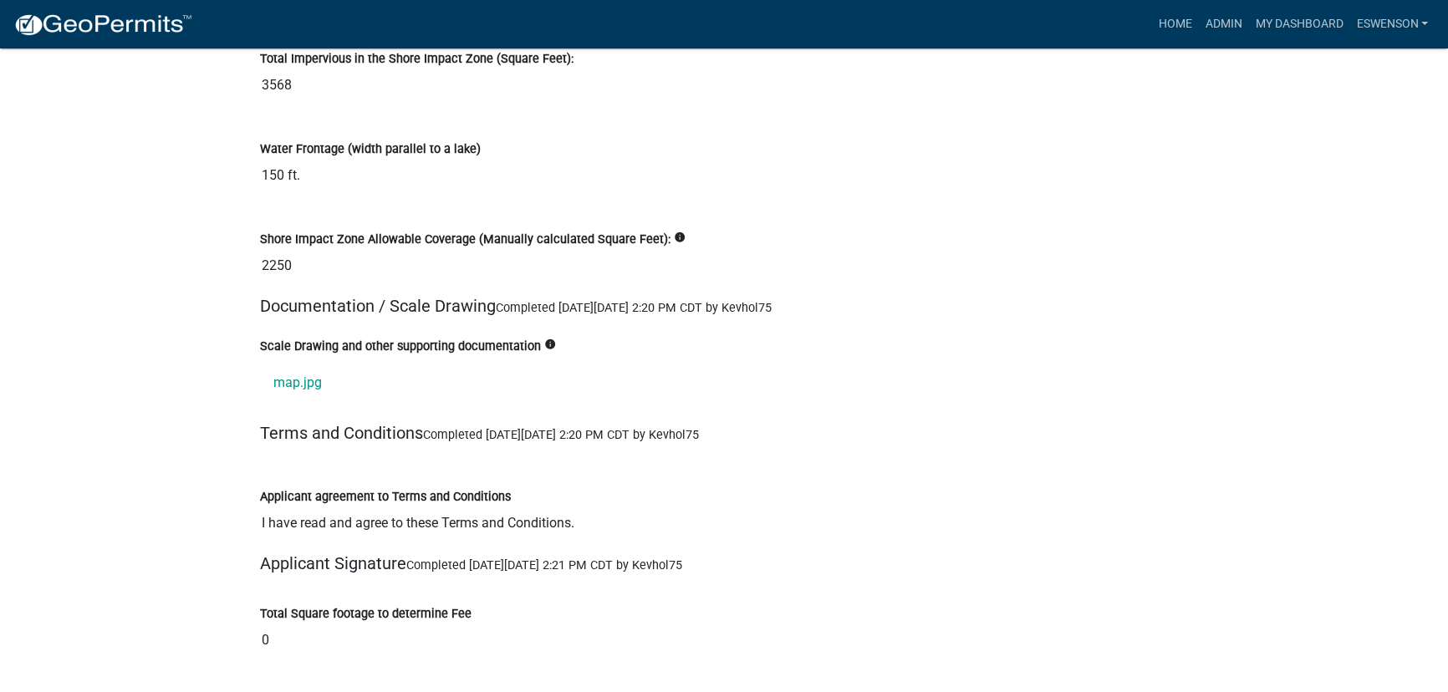
scroll to position [18980, 0]
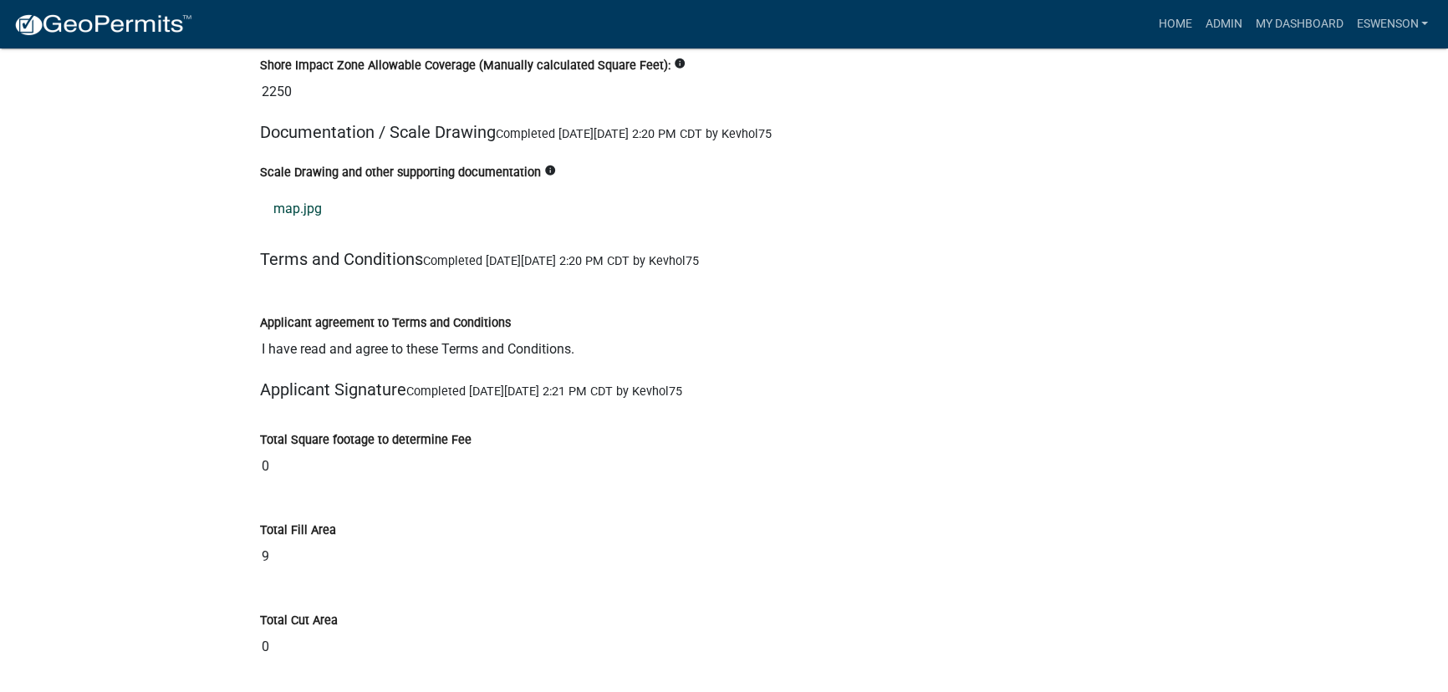
click at [304, 189] on link "map.jpg" at bounding box center [724, 209] width 928 height 40
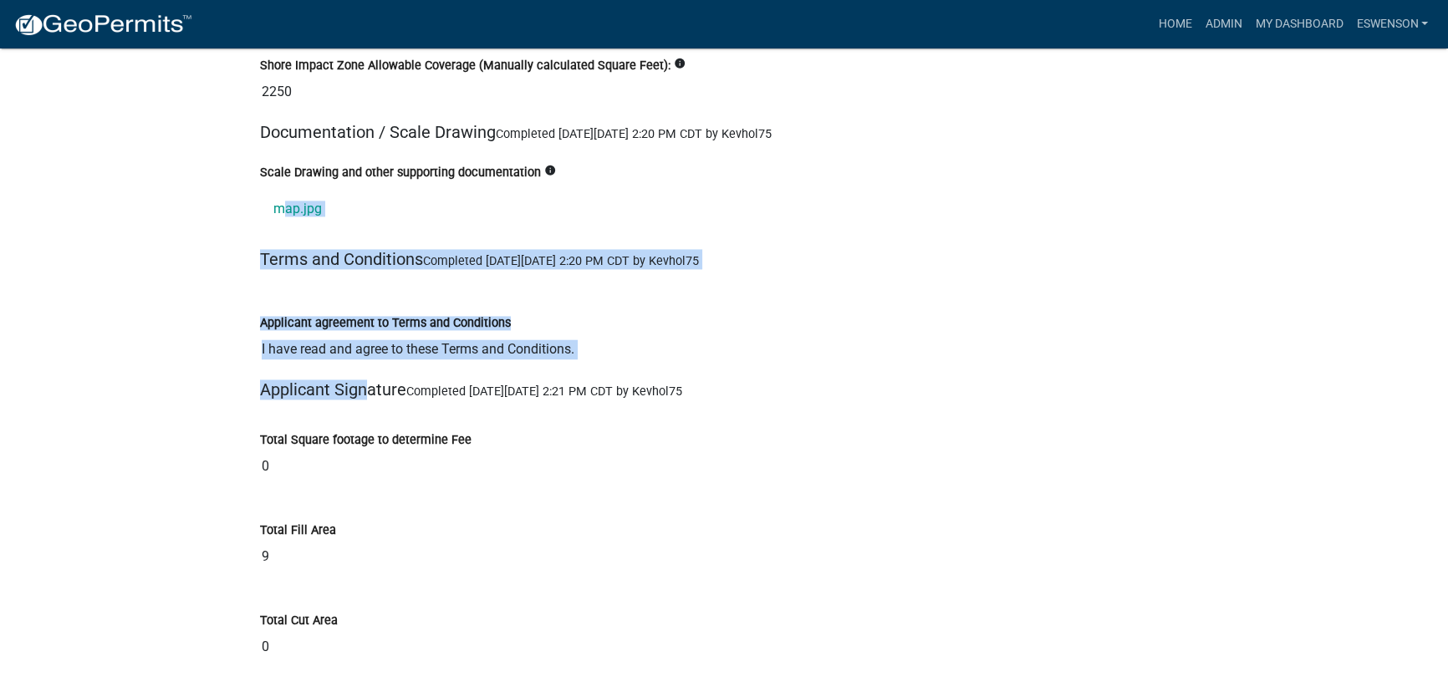
drag, startPoint x: 219, startPoint y: 147, endPoint x: 360, endPoint y: 338, distance: 237.3
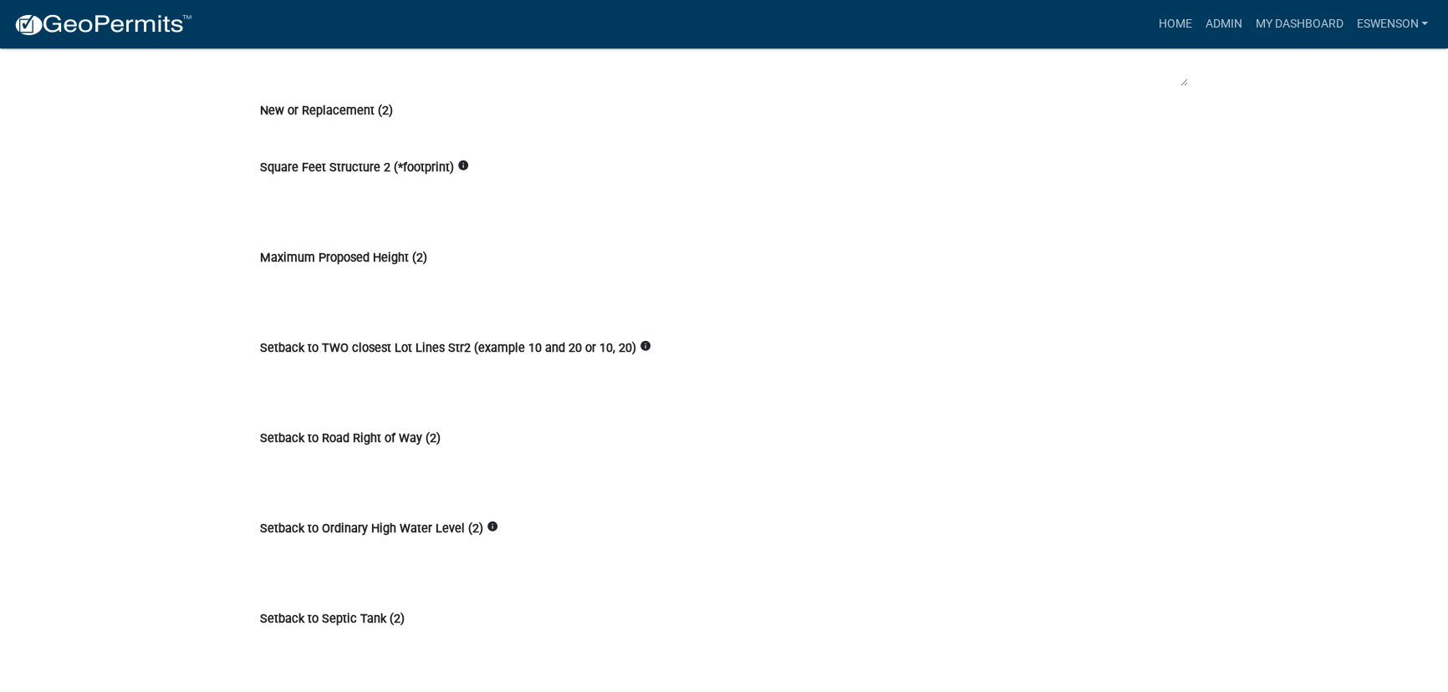
scroll to position [5602, 0]
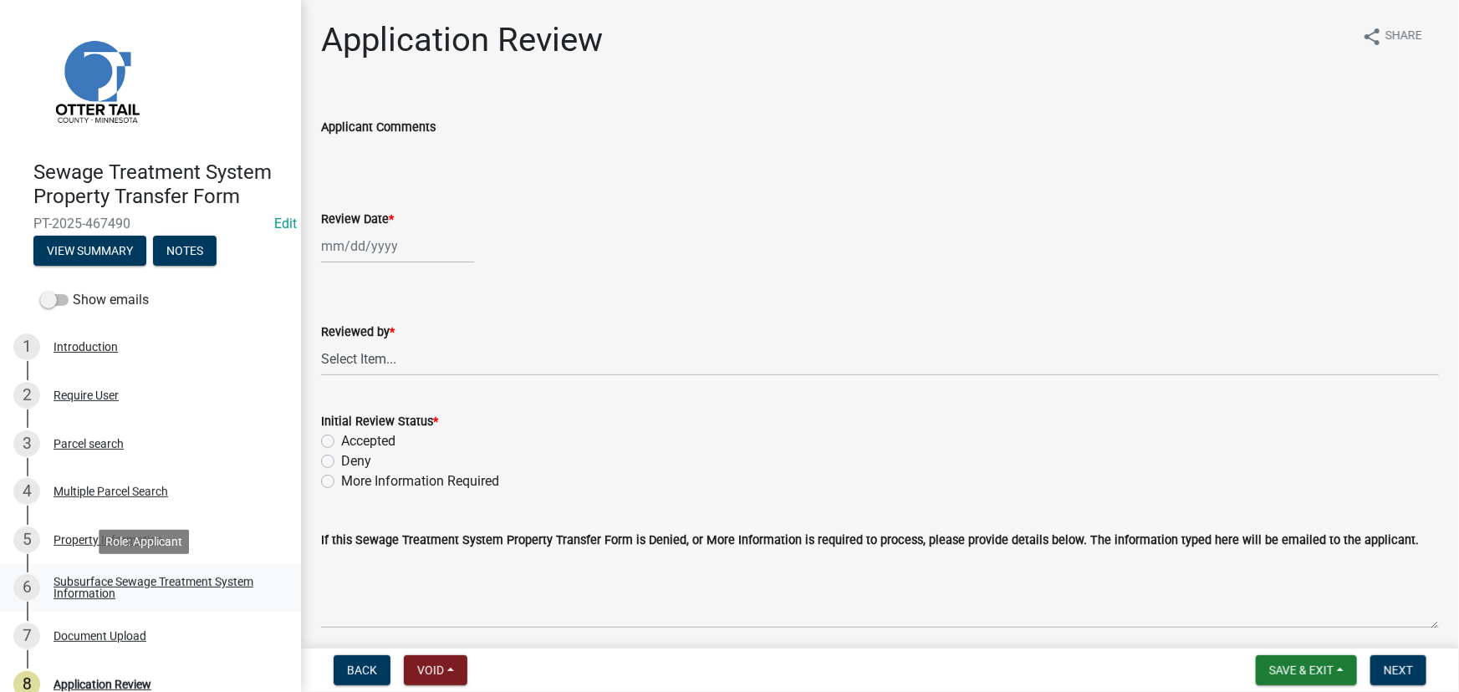
click at [145, 569] on link "6 Subsurface Sewage Treatment System Information" at bounding box center [150, 588] width 301 height 48
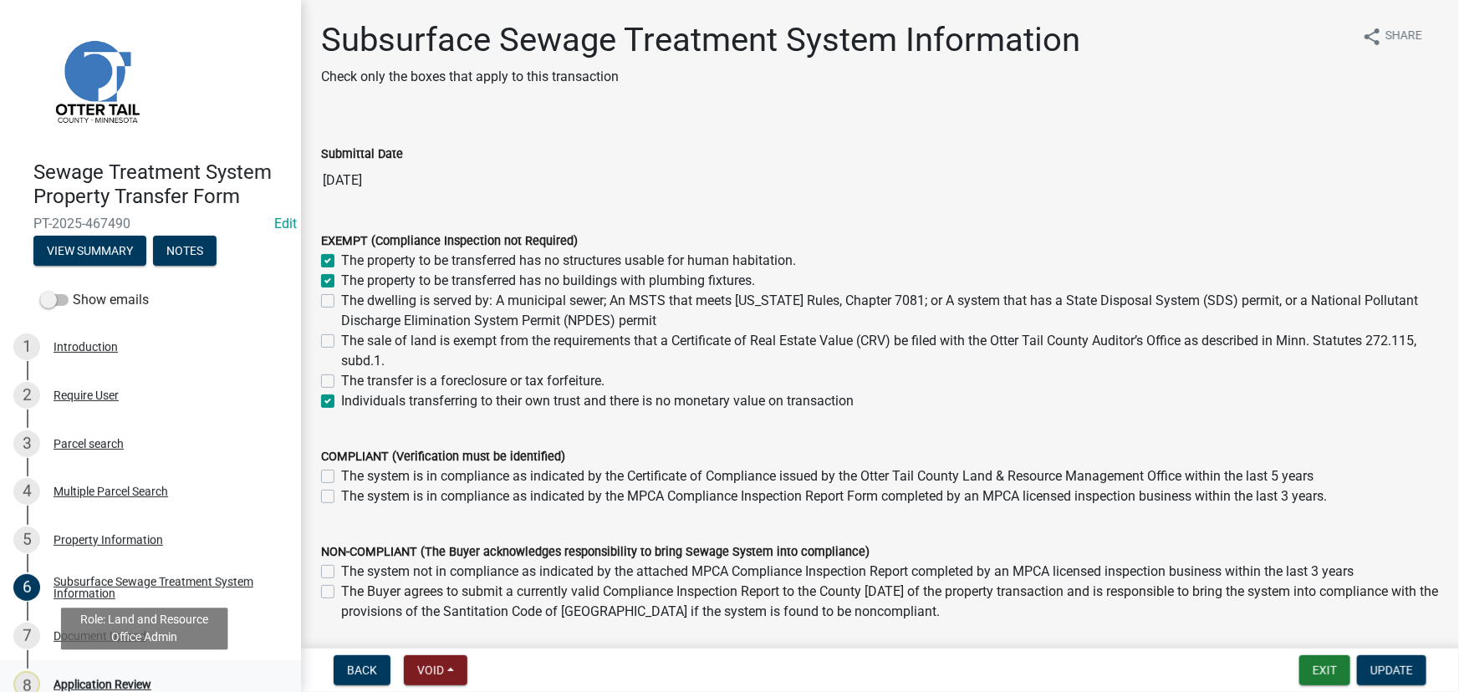
click at [141, 691] on div "Application Review" at bounding box center [103, 685] width 98 height 12
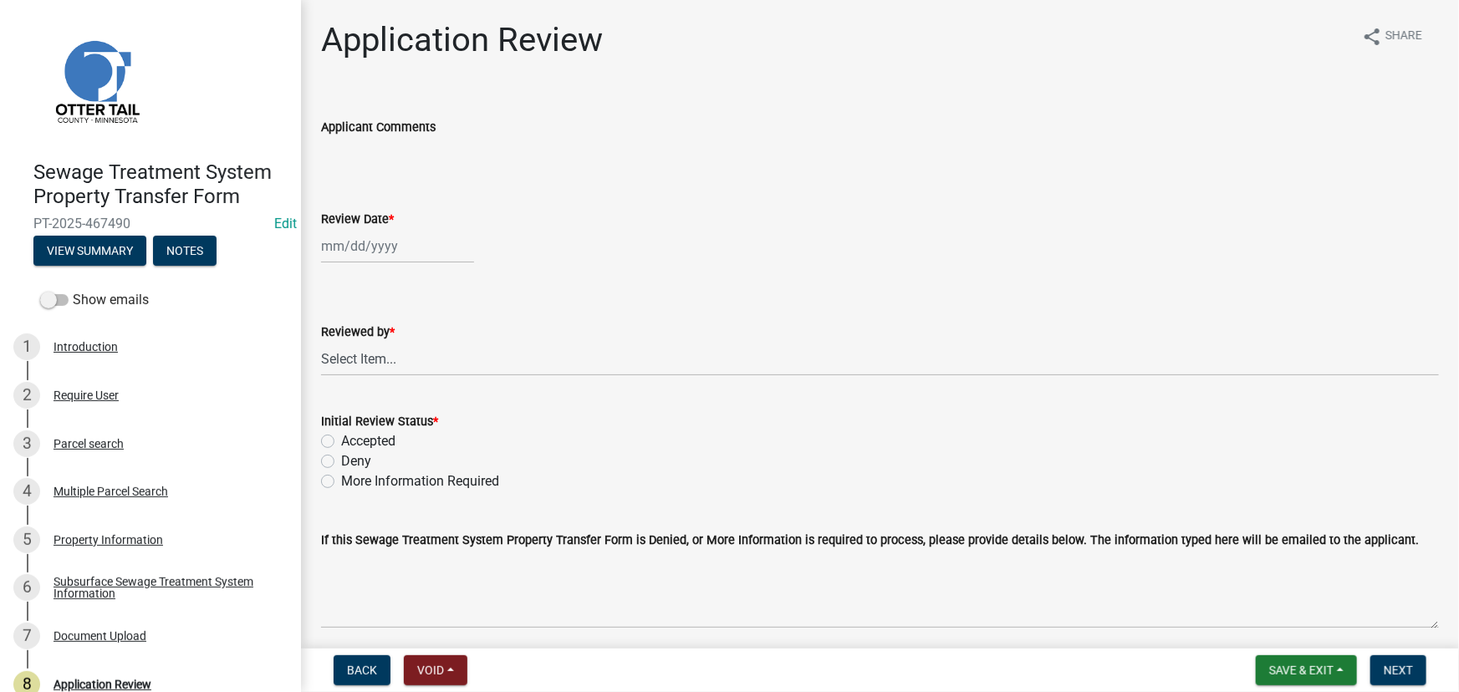
click at [426, 267] on wm-data-entity-input "Review Date *" at bounding box center [880, 232] width 1118 height 93
select select "9"
select select "2025"
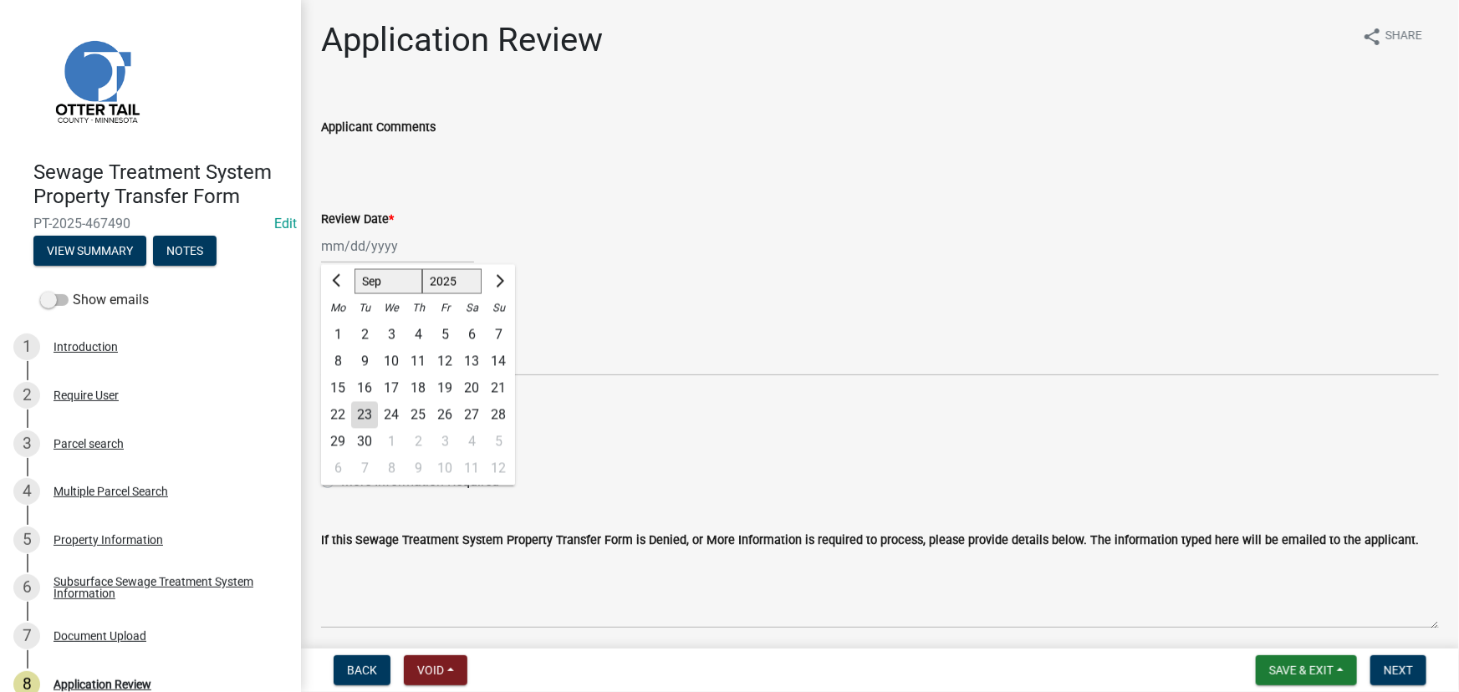
click at [421, 250] on div "Jan Feb Mar Apr May Jun Jul Aug Sep Oct Nov Dec 1525 1526 1527 1528 1529 1530 1…" at bounding box center [397, 246] width 153 height 34
click at [361, 416] on div "23" at bounding box center [364, 415] width 27 height 27
type input "[DATE]"
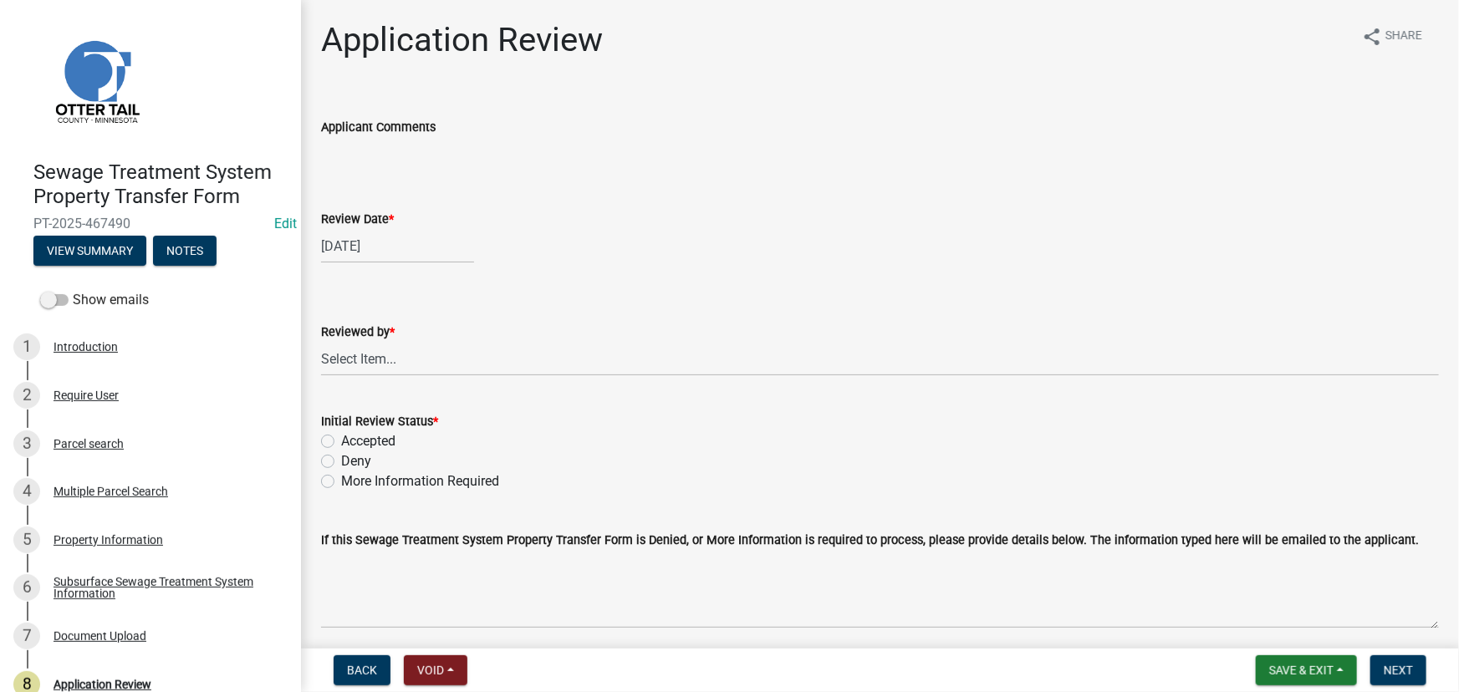
click at [367, 377] on wm-data-entity-input "Reviewed by * Select Item... Alexis Newark Amy Busko Andrea Perales Brittany To…" at bounding box center [880, 334] width 1118 height 113
click at [370, 357] on select "Select Item... [PERSON_NAME] [PERSON_NAME] [PERSON_NAME] [PERSON_NAME] [PERSON_…" at bounding box center [880, 359] width 1118 height 34
click at [321, 342] on select "Select Item... [PERSON_NAME] [PERSON_NAME] [PERSON_NAME] [PERSON_NAME] [PERSON_…" at bounding box center [880, 359] width 1118 height 34
select select "190fd4c8-42ef-492b-a4a0-a0213555944c"
click at [391, 437] on label "Accepted" at bounding box center [368, 441] width 54 height 20
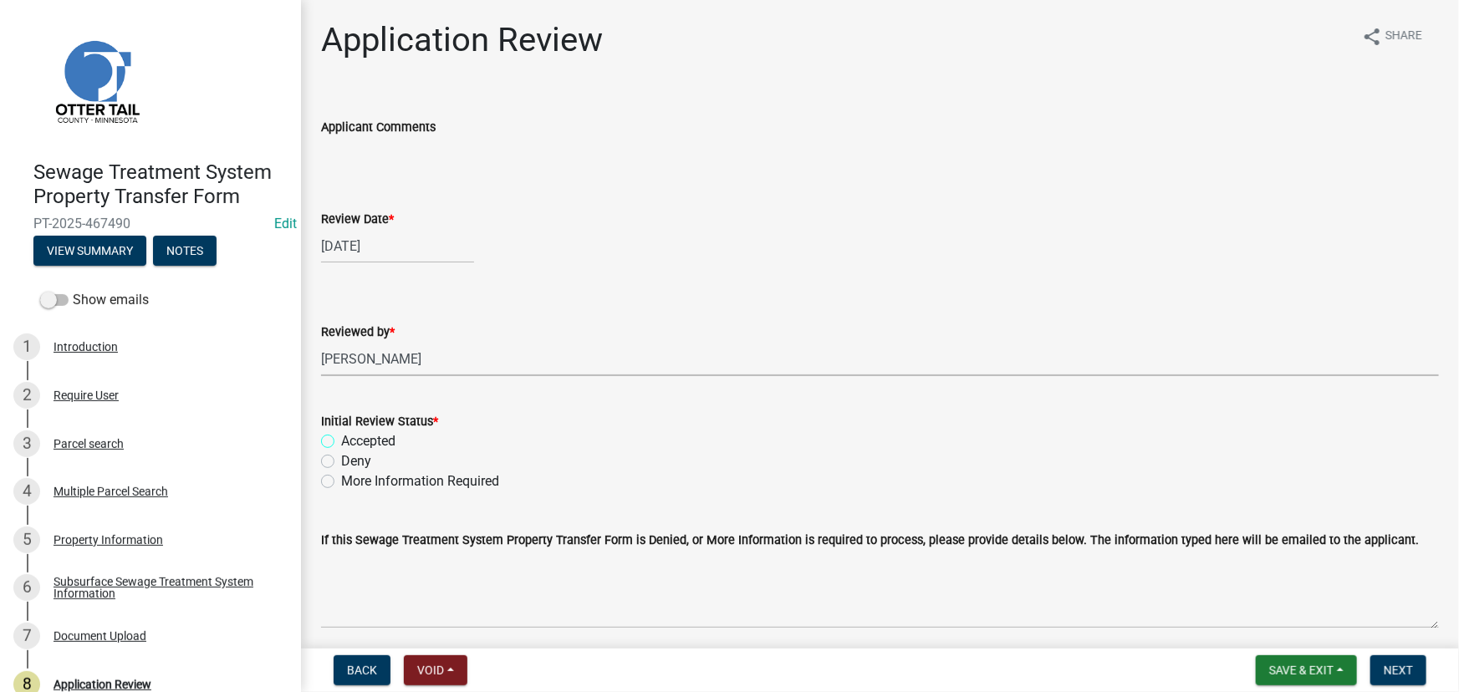
click at [352, 437] on input "Accepted" at bounding box center [346, 436] width 11 height 11
radio input "true"
click at [1382, 673] on button "Next" at bounding box center [1398, 671] width 56 height 30
drag, startPoint x: 127, startPoint y: 479, endPoint x: 133, endPoint y: 512, distance: 33.1
click at [127, 479] on div "4 Multiple Parcel Search" at bounding box center [143, 491] width 261 height 27
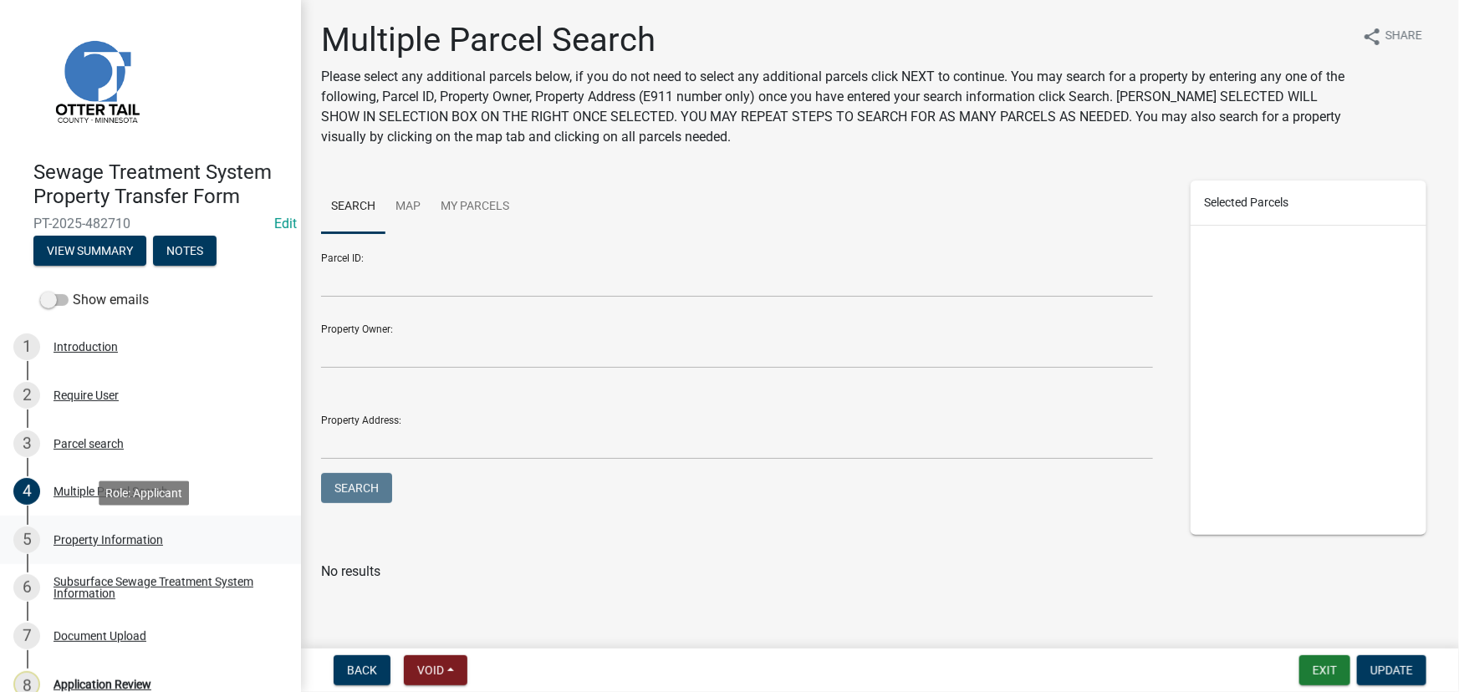
click at [138, 561] on link "5 Property Information" at bounding box center [150, 540] width 301 height 48
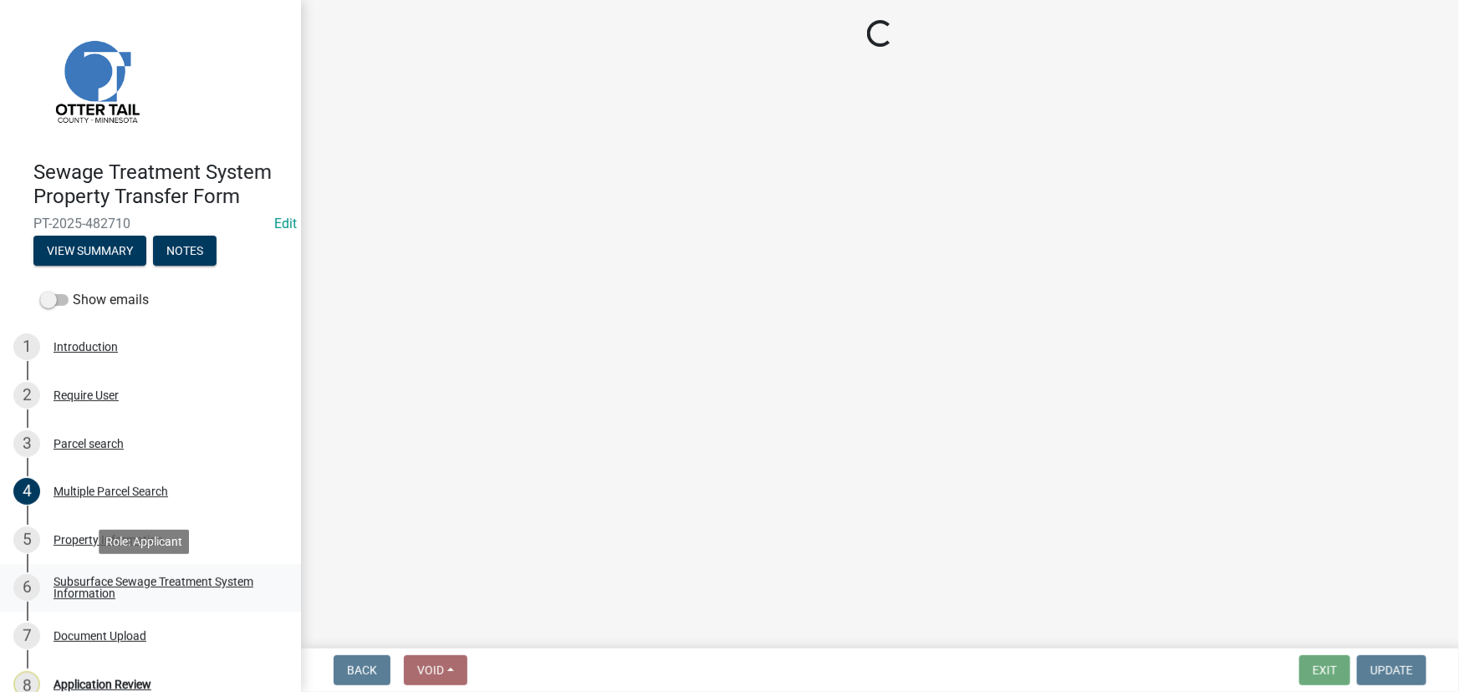
click at [134, 581] on div "Subsurface Sewage Treatment System Information" at bounding box center [164, 587] width 221 height 23
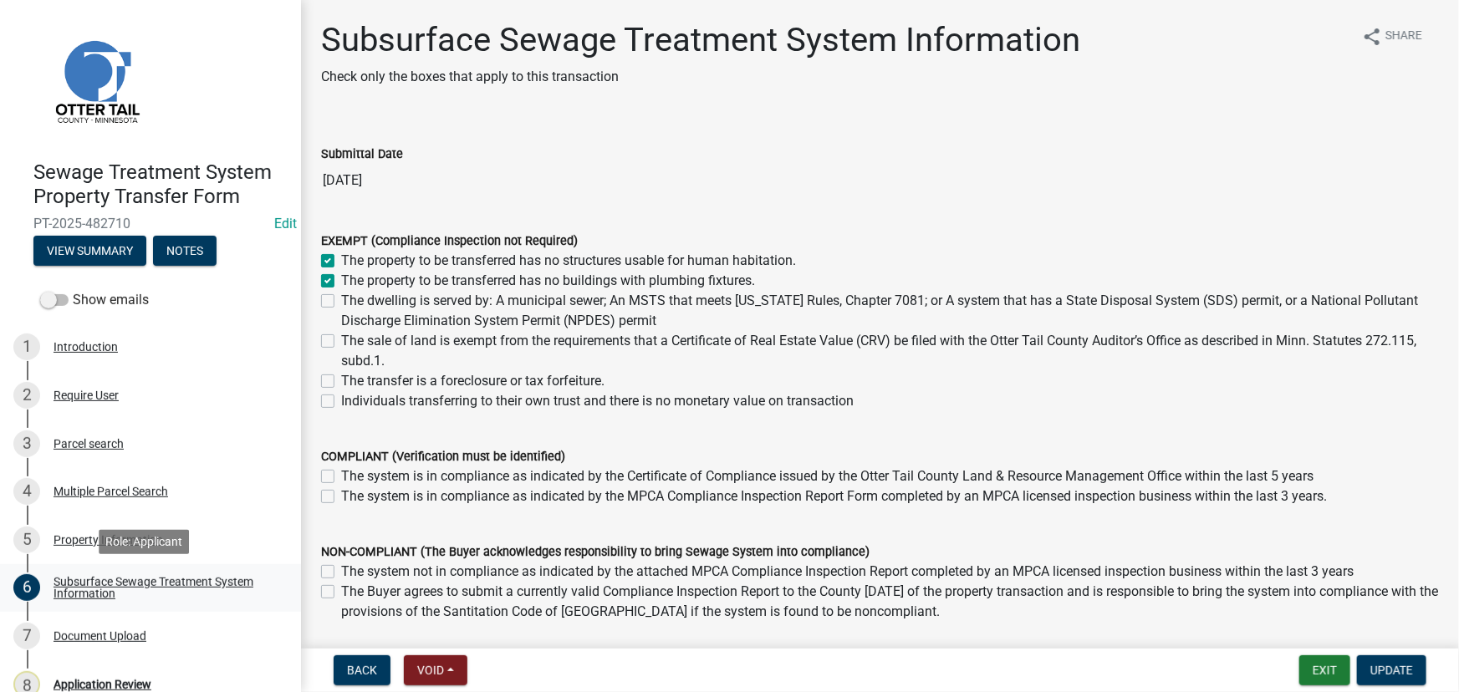
click at [134, 581] on div "Subsurface Sewage Treatment System Information" at bounding box center [164, 587] width 221 height 23
click at [83, 398] on div "Require User" at bounding box center [86, 396] width 65 height 12
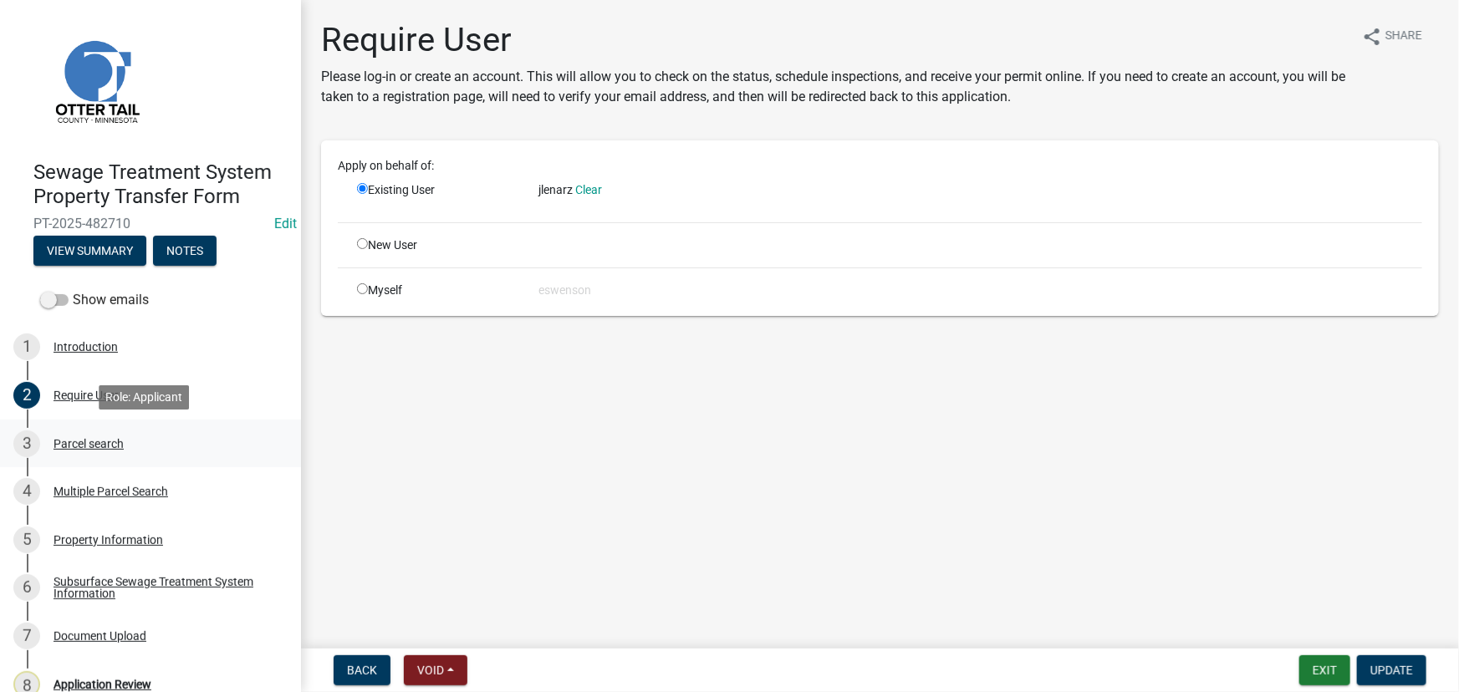
click at [94, 443] on div "Parcel search" at bounding box center [89, 444] width 70 height 12
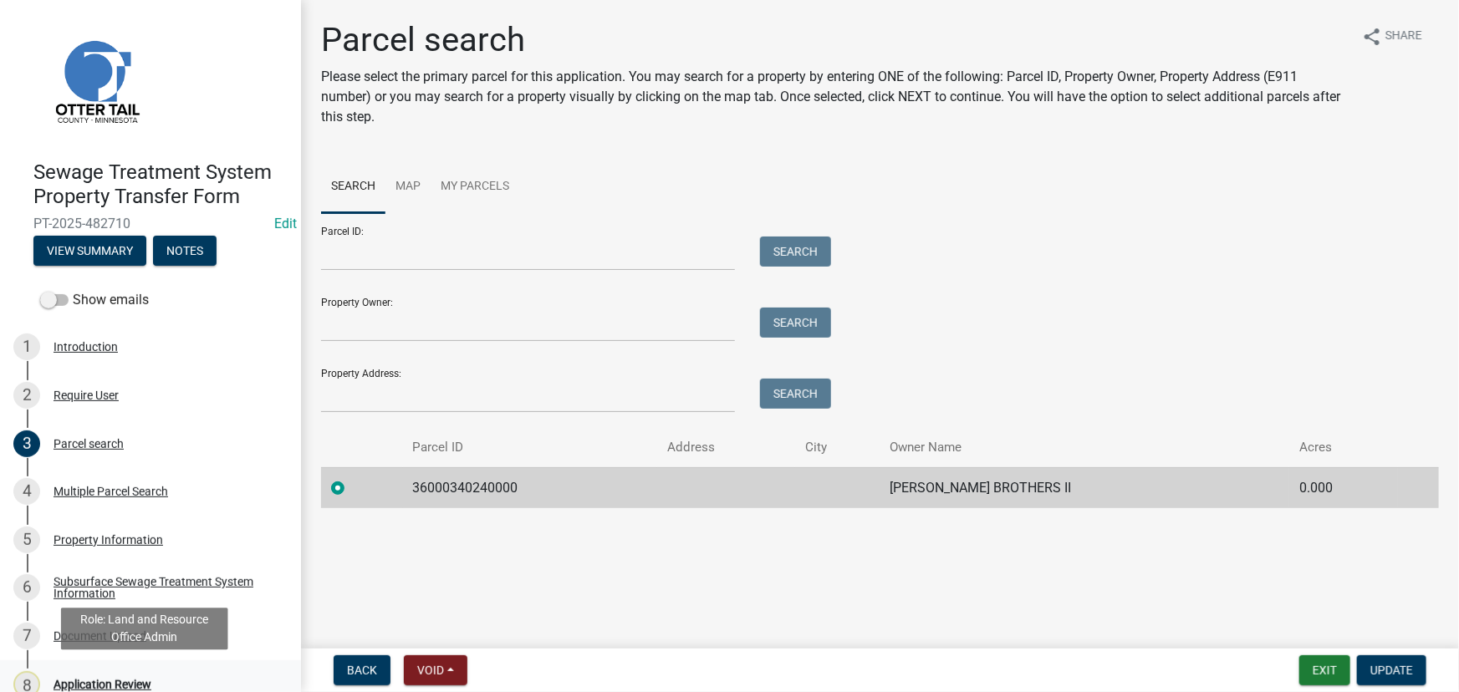
click at [125, 671] on link "8 Application Review" at bounding box center [150, 685] width 301 height 48
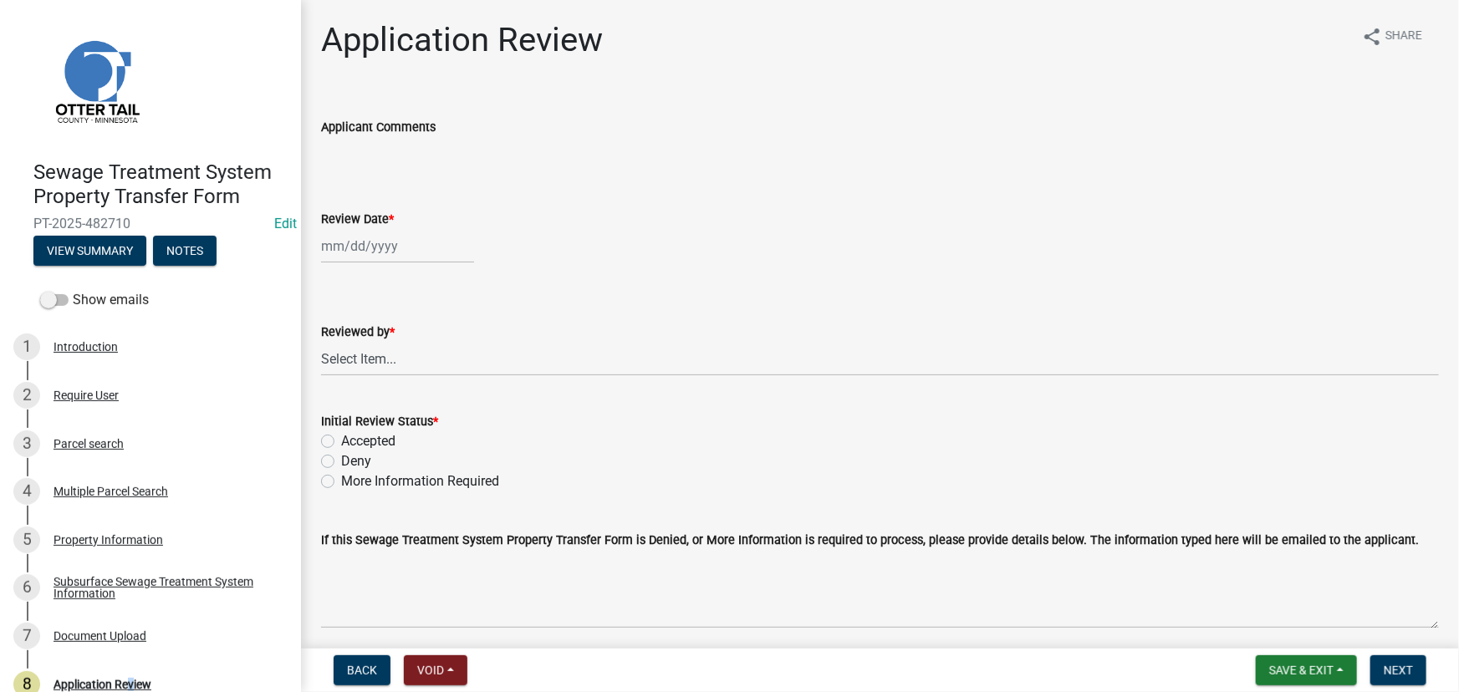
click at [373, 262] on div at bounding box center [397, 246] width 153 height 34
select select "9"
select select "2025"
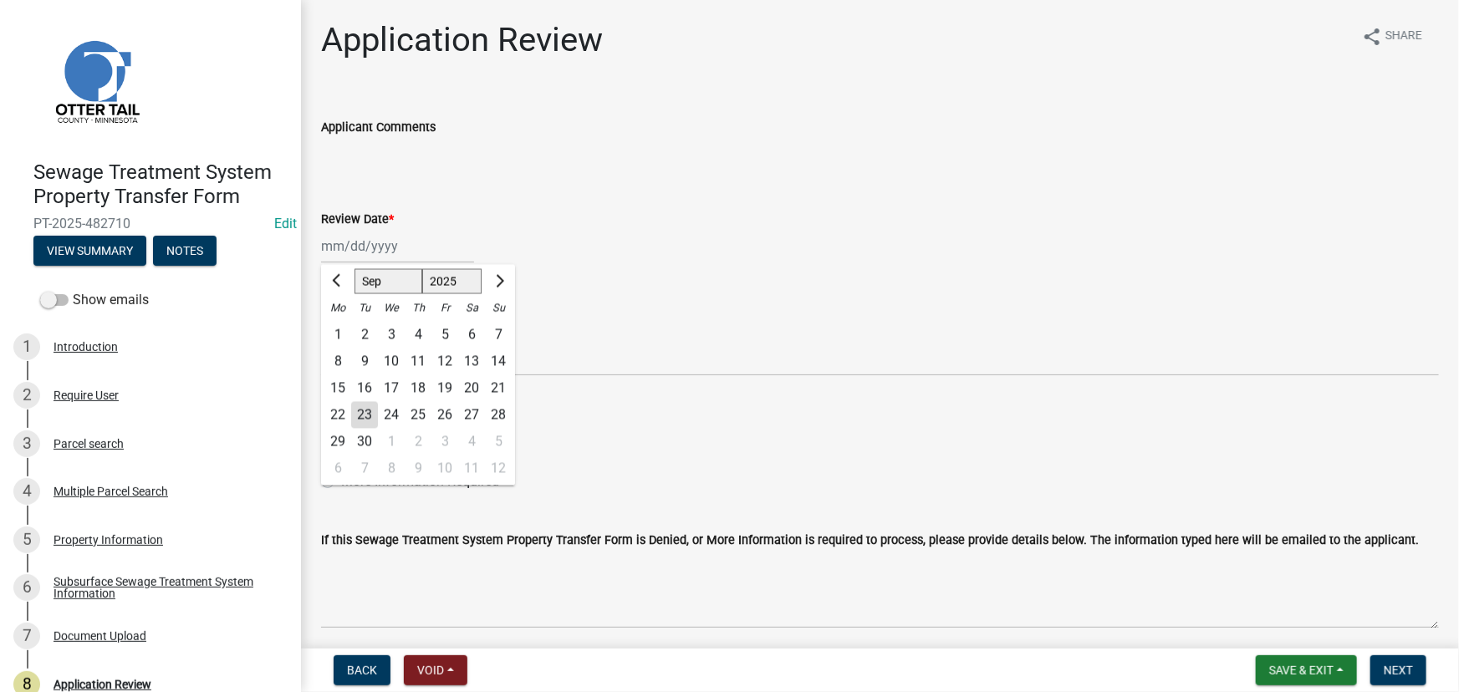
click at [363, 421] on div "23" at bounding box center [364, 415] width 27 height 27
type input "[DATE]"
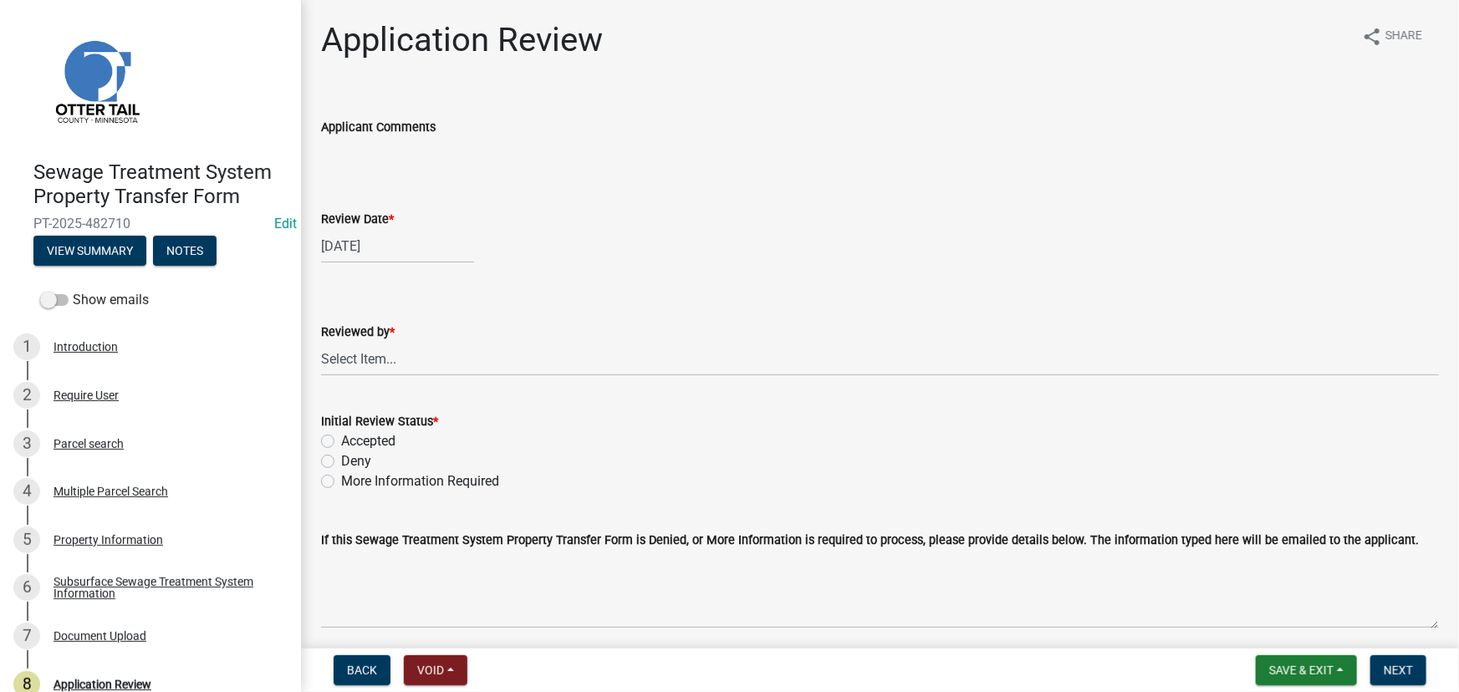
click at [368, 331] on label "Reviewed by *" at bounding box center [358, 333] width 74 height 12
click at [368, 342] on select "Select Item... [PERSON_NAME] [PERSON_NAME] [PERSON_NAME] [PERSON_NAME] [PERSON_…" at bounding box center [880, 359] width 1118 height 34
click at [383, 358] on select "Select Item... [PERSON_NAME] [PERSON_NAME] [PERSON_NAME] [PERSON_NAME] [PERSON_…" at bounding box center [880, 359] width 1118 height 34
click at [321, 342] on select "Select Item... [PERSON_NAME] [PERSON_NAME] [PERSON_NAME] [PERSON_NAME] [PERSON_…" at bounding box center [880, 359] width 1118 height 34
select select "190fd4c8-42ef-492b-a4a0-a0213555944c"
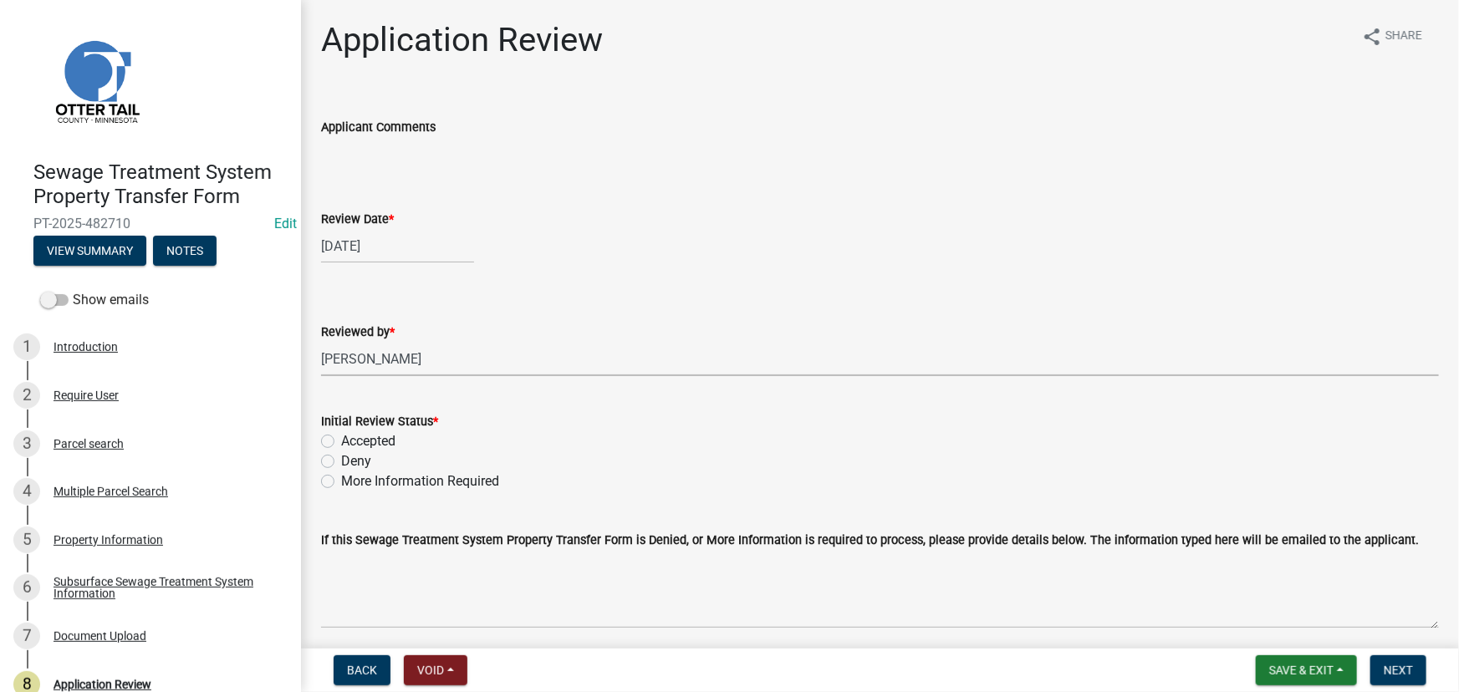
click at [375, 432] on label "Accepted" at bounding box center [368, 441] width 54 height 20
click at [352, 432] on input "Accepted" at bounding box center [346, 436] width 11 height 11
radio input "true"
click at [1392, 661] on button "Next" at bounding box center [1398, 671] width 56 height 30
